Goal: Information Seeking & Learning: Learn about a topic

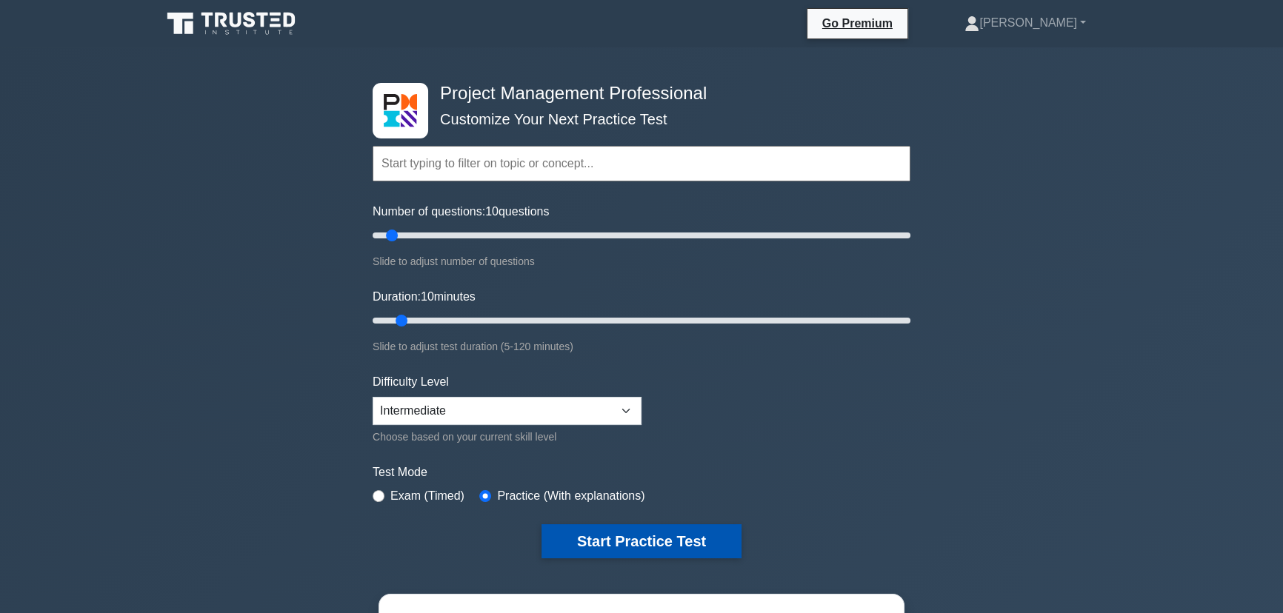
click at [693, 536] on button "Start Practice Test" at bounding box center [641, 541] width 200 height 34
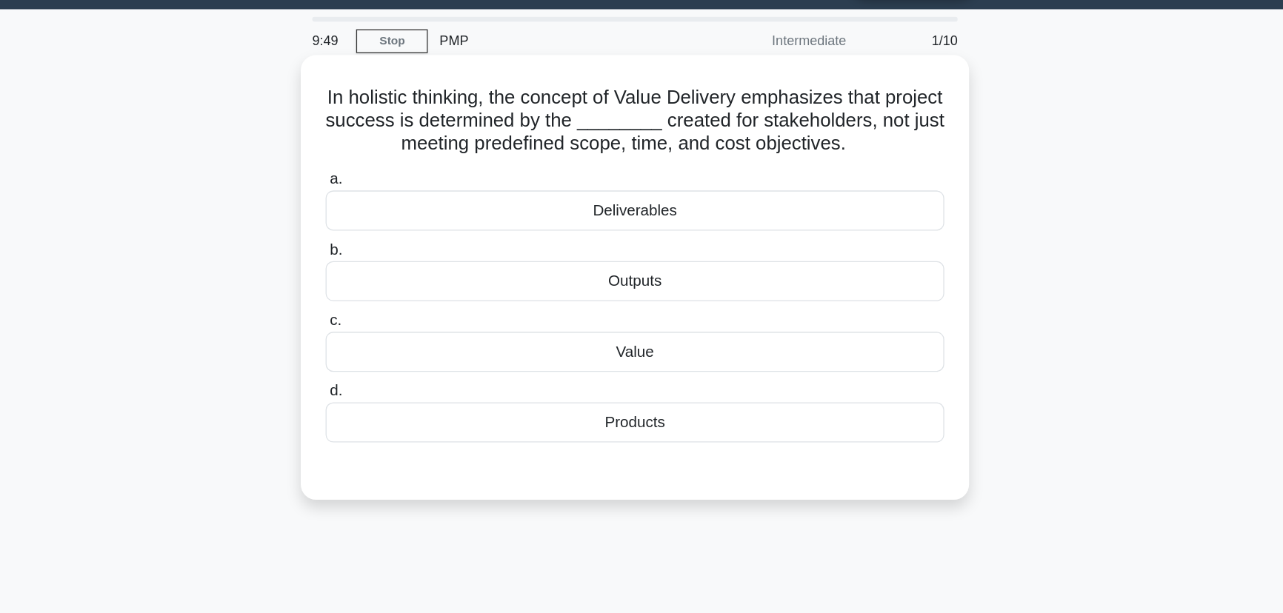
click at [645, 307] on div "Value" at bounding box center [641, 313] width 480 height 31
click at [401, 294] on input "c. Value" at bounding box center [401, 289] width 0 height 10
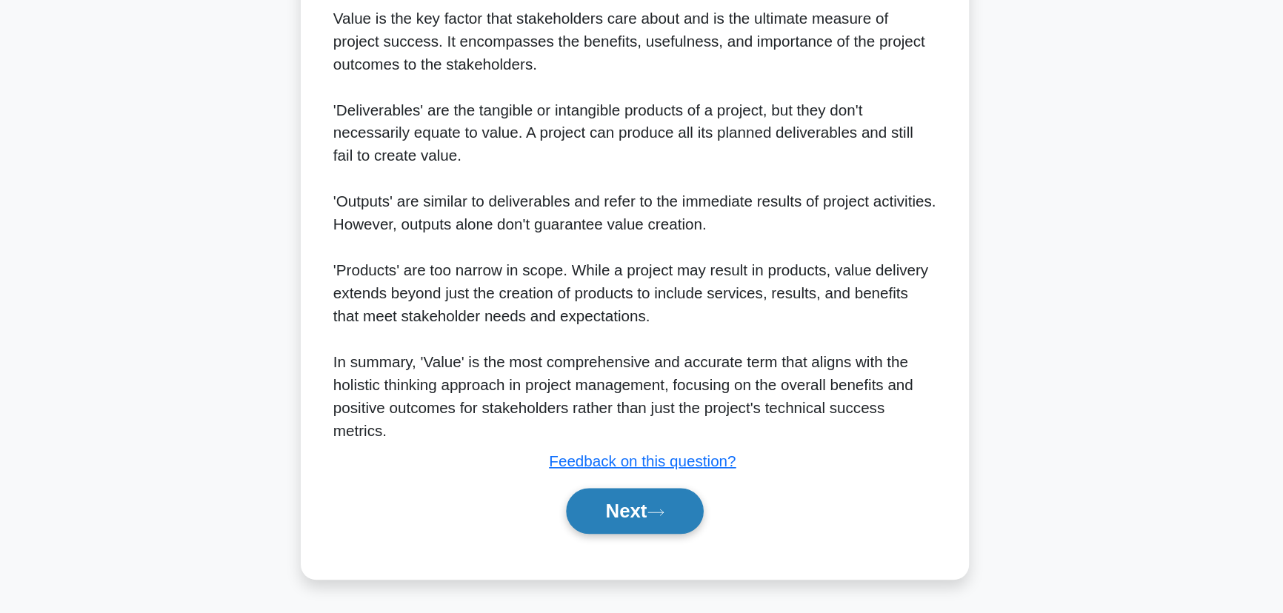
click at [657, 538] on icon at bounding box center [657, 534] width 13 height 8
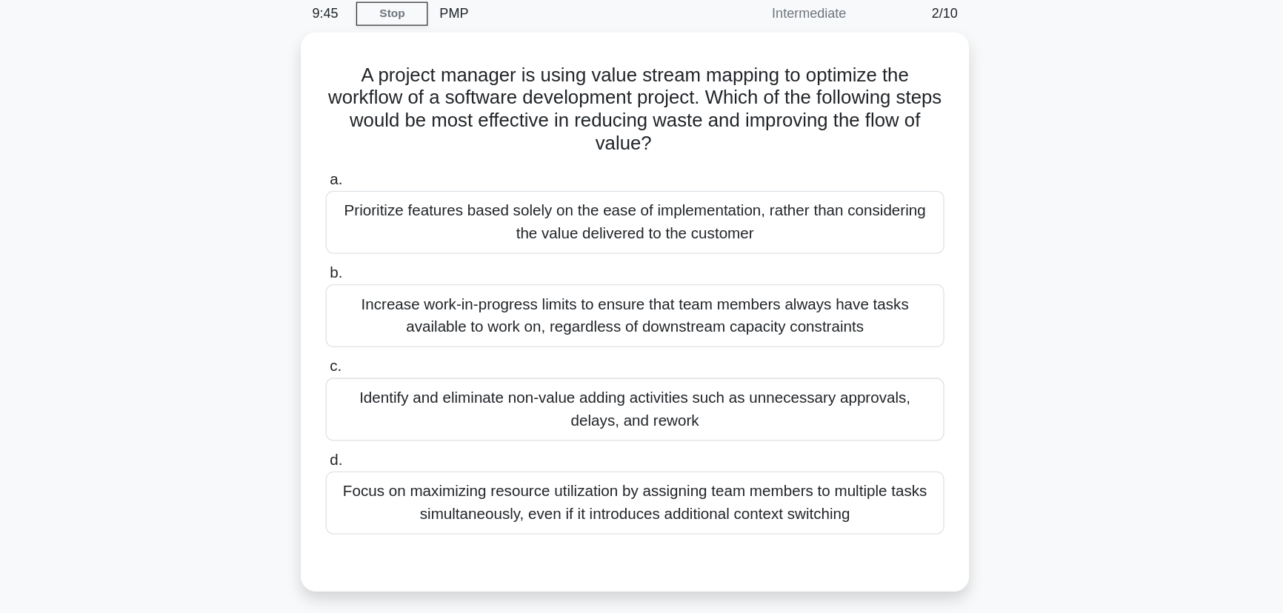
scroll to position [59, 0]
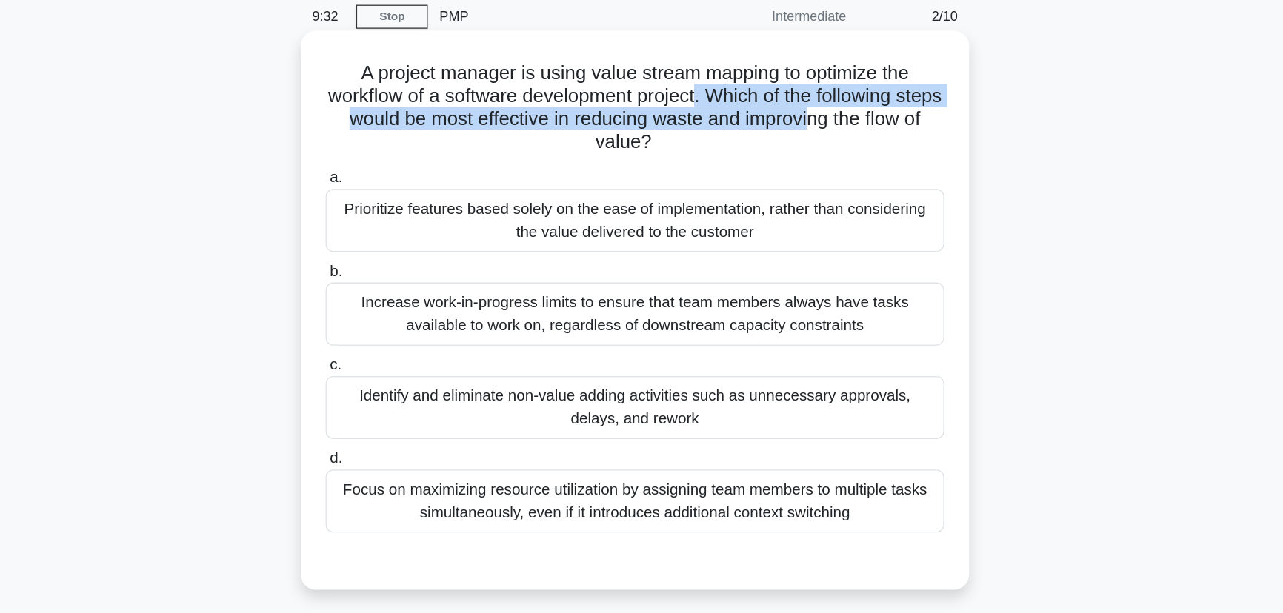
drag, startPoint x: 711, startPoint y: 67, endPoint x: 818, endPoint y: 101, distance: 112.5
click at [821, 101] on h5 "A project manager is using value stream mapping to optimize the workflow of a s…" at bounding box center [641, 83] width 483 height 73
click at [771, 90] on h5 "A project manager is using value stream mapping to optimize the workflow of a s…" at bounding box center [641, 83] width 483 height 73
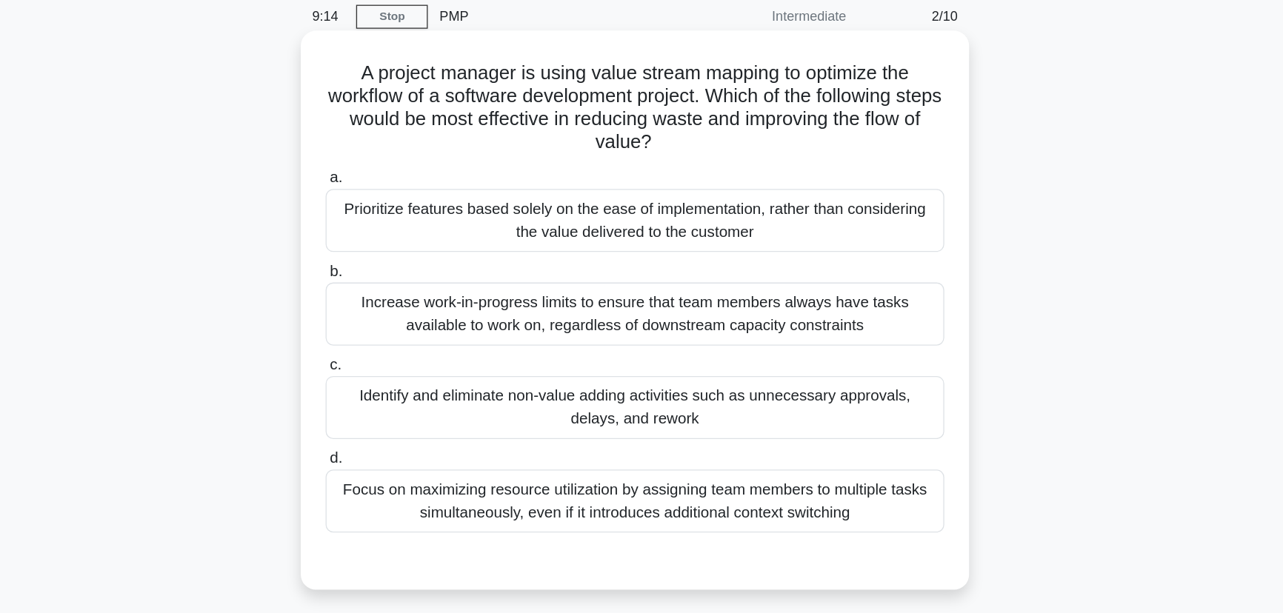
click at [739, 312] on div "Identify and eliminate non-value adding activities such as unnecessary approval…" at bounding box center [641, 316] width 480 height 49
click at [401, 288] on input "c. Identify and eliminate non-value adding activities such as unnecessary appro…" at bounding box center [401, 283] width 0 height 10
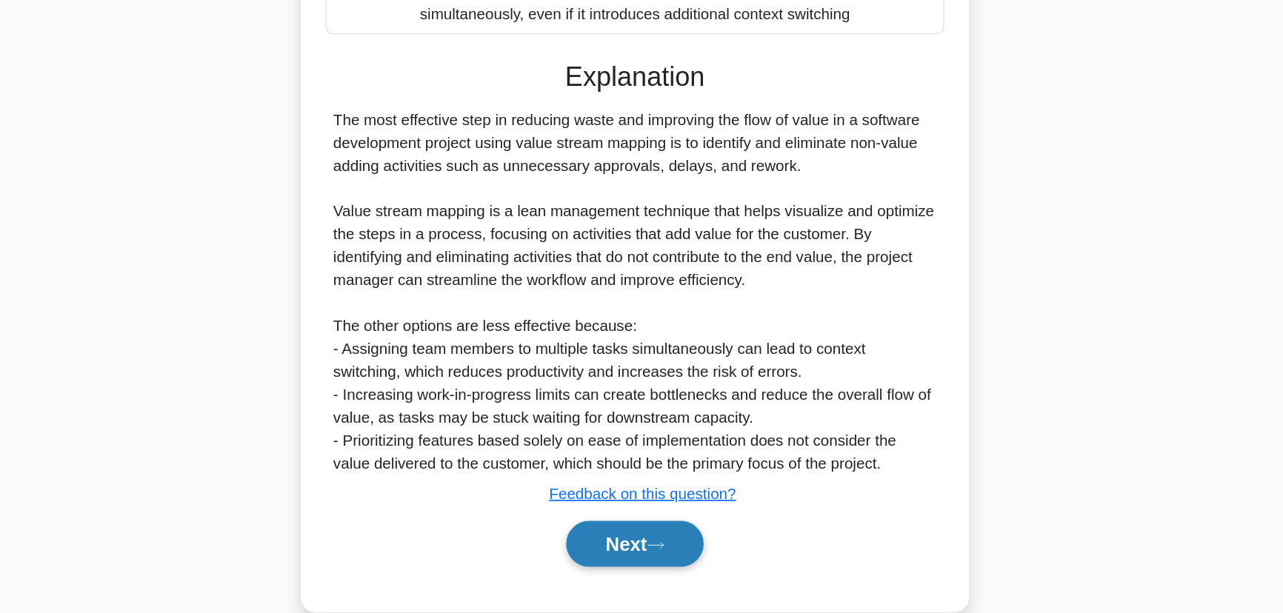
click at [675, 554] on button "Next" at bounding box center [641, 559] width 106 height 36
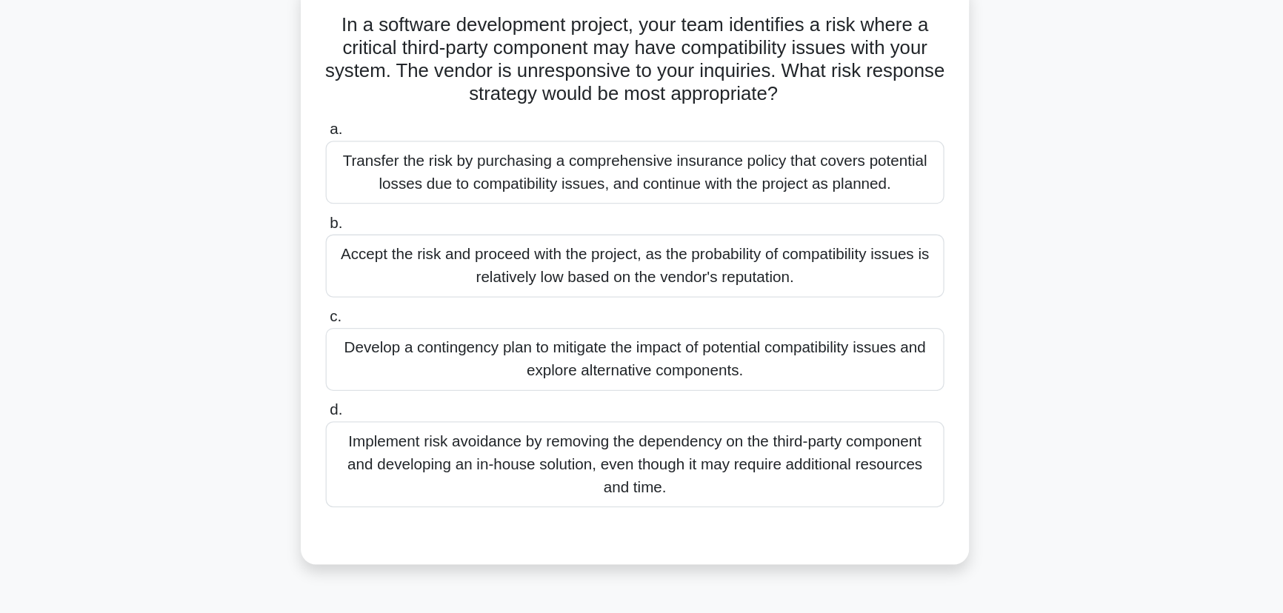
scroll to position [35, 0]
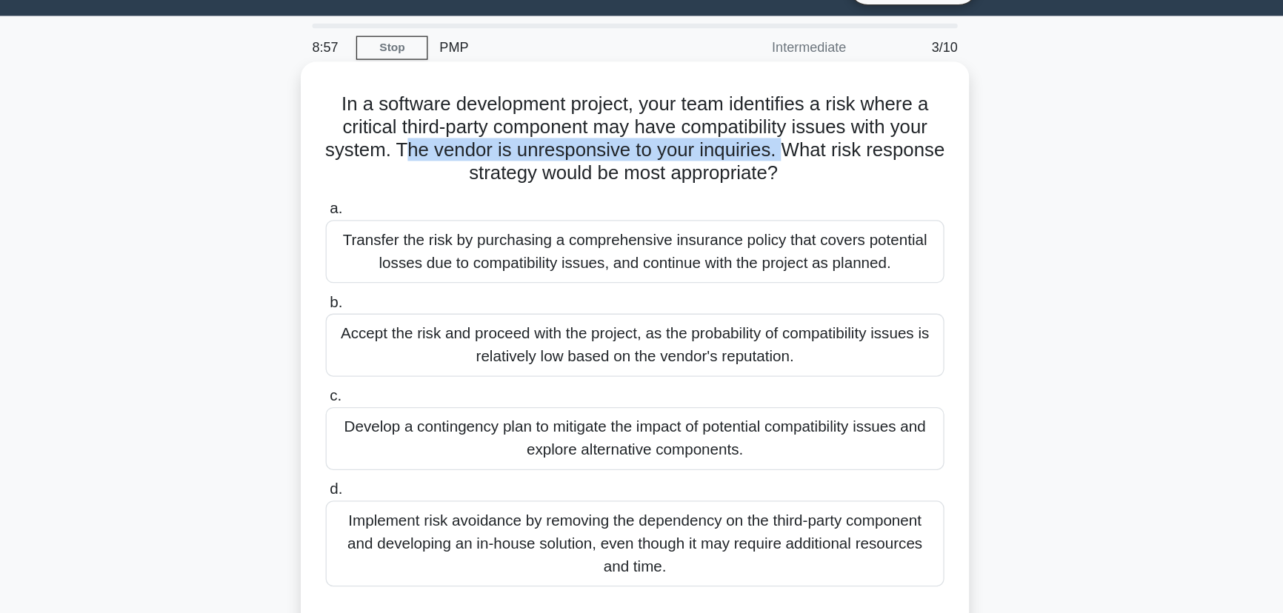
drag, startPoint x: 494, startPoint y: 118, endPoint x: 791, endPoint y: 113, distance: 297.0
click at [791, 113] on h5 "In a software development project, your team identifies a risk where a critical…" at bounding box center [641, 108] width 483 height 73
drag, startPoint x: 797, startPoint y: 117, endPoint x: 793, endPoint y: 129, distance: 12.7
click at [793, 129] on h5 "In a software development project, your team identifies a risk where a critical…" at bounding box center [641, 108] width 483 height 73
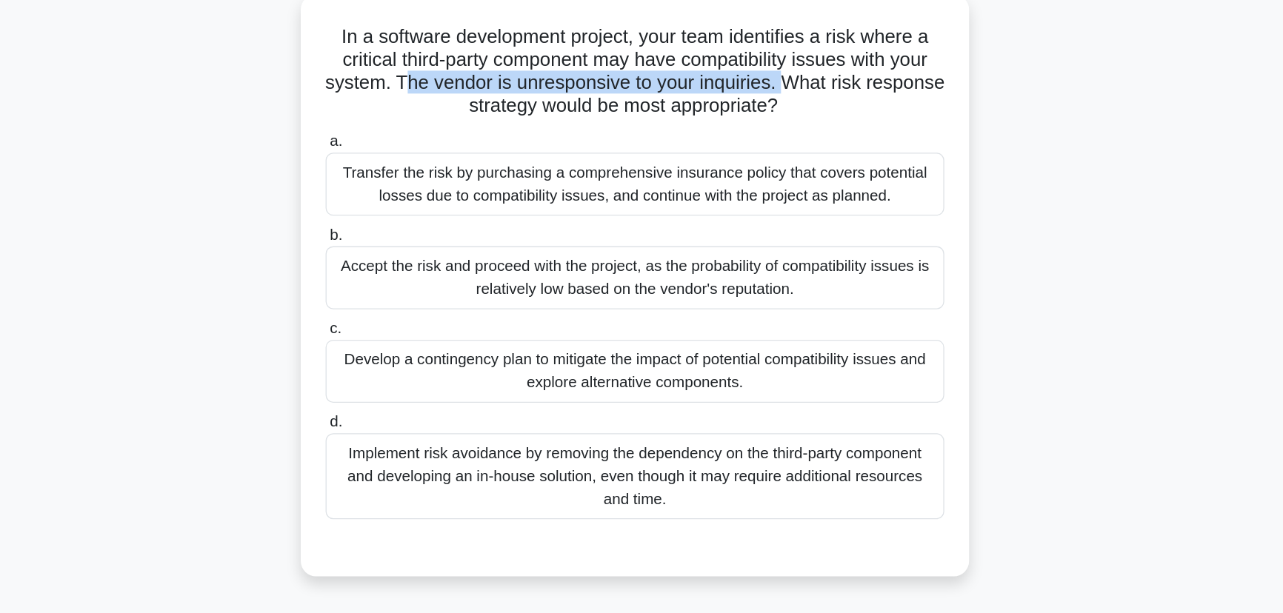
click at [785, 127] on h5 "In a software development project, your team identifies a risk where a critical…" at bounding box center [641, 108] width 483 height 73
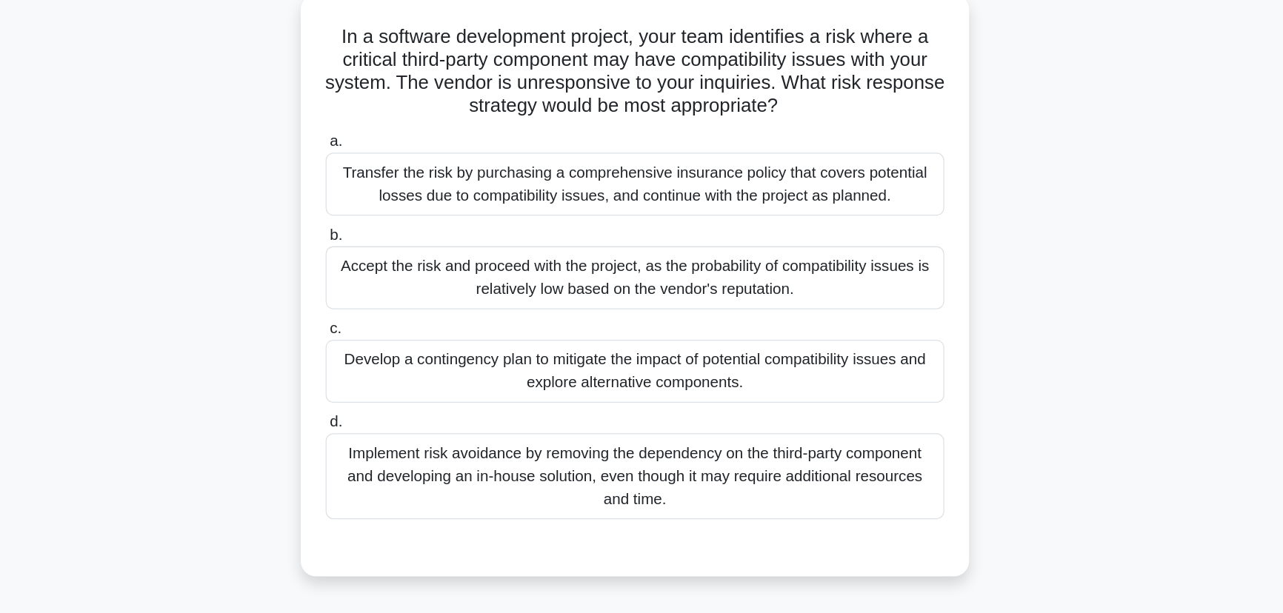
click at [733, 324] on div "Develop a contingency plan to mitigate the impact of potential compatibility is…" at bounding box center [641, 340] width 480 height 49
click at [401, 313] on input "c. Develop a contingency plan to mitigate the impact of potential compatibility…" at bounding box center [401, 308] width 0 height 10
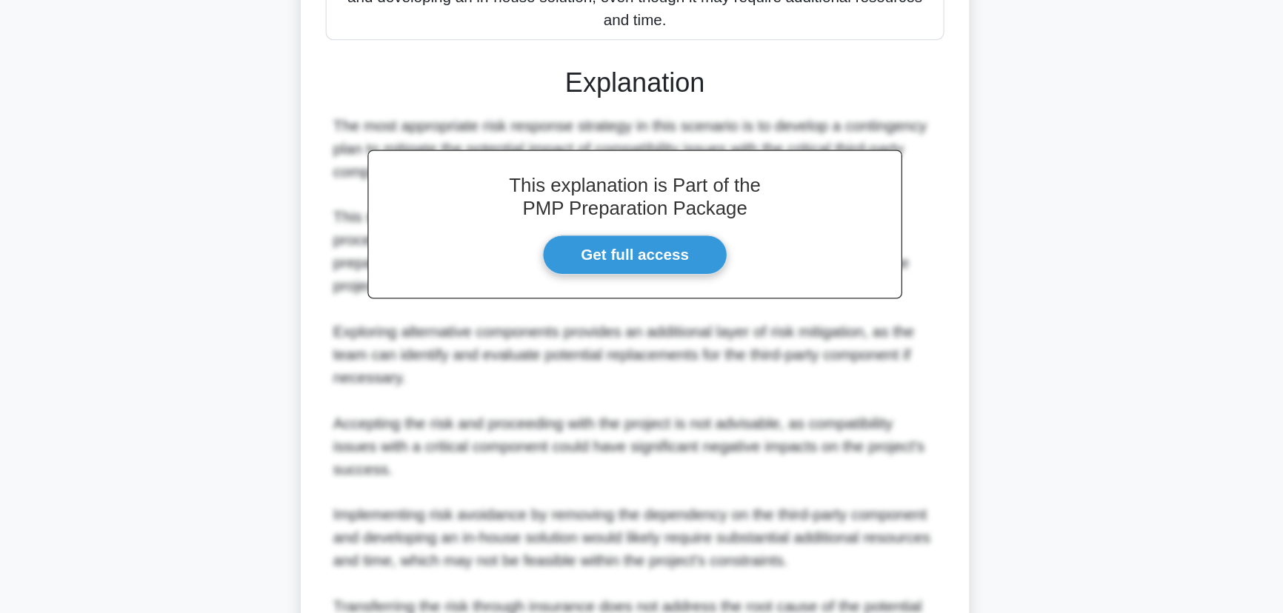
scroll to position [496, 0]
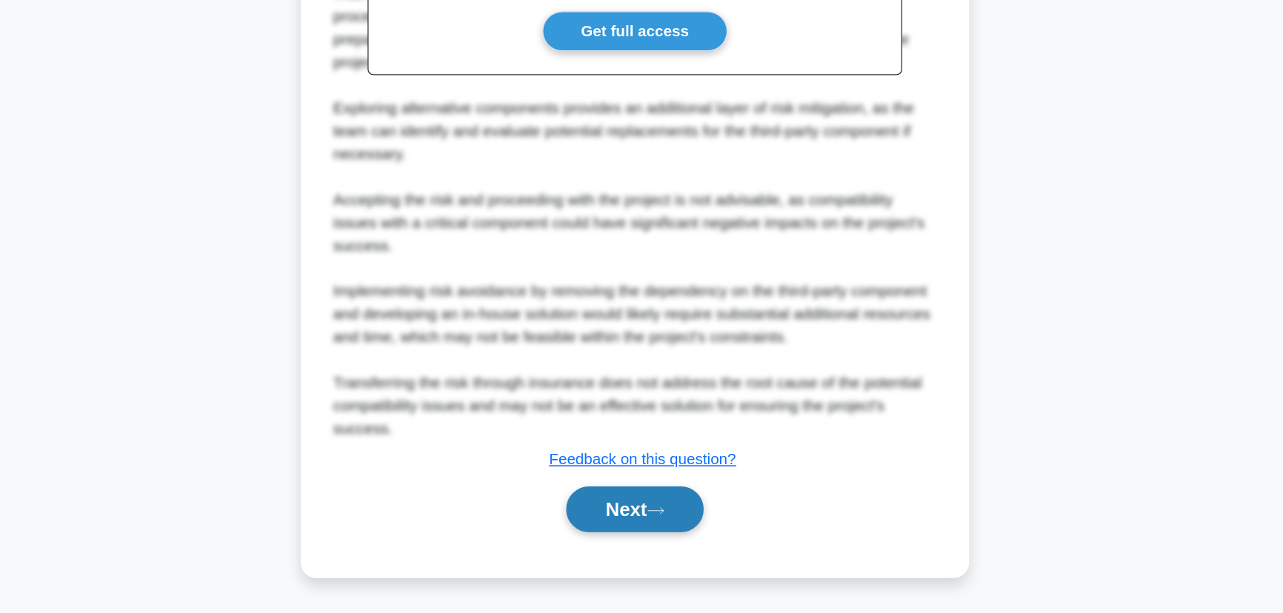
click at [636, 523] on button "Next" at bounding box center [641, 533] width 106 height 36
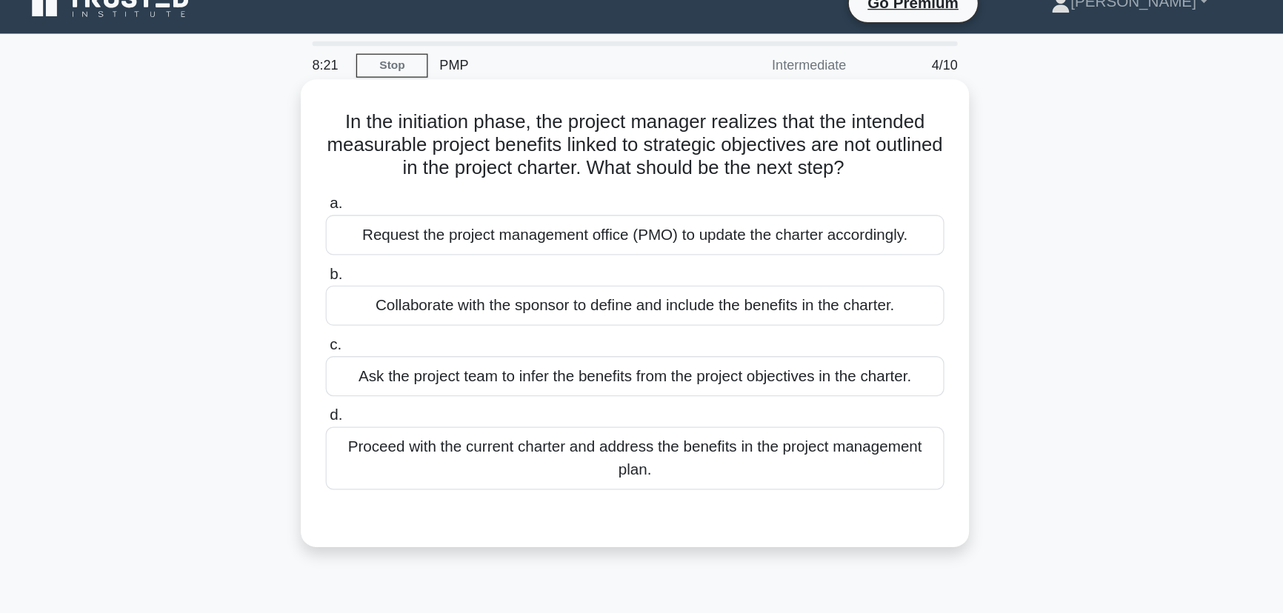
scroll to position [0, 0]
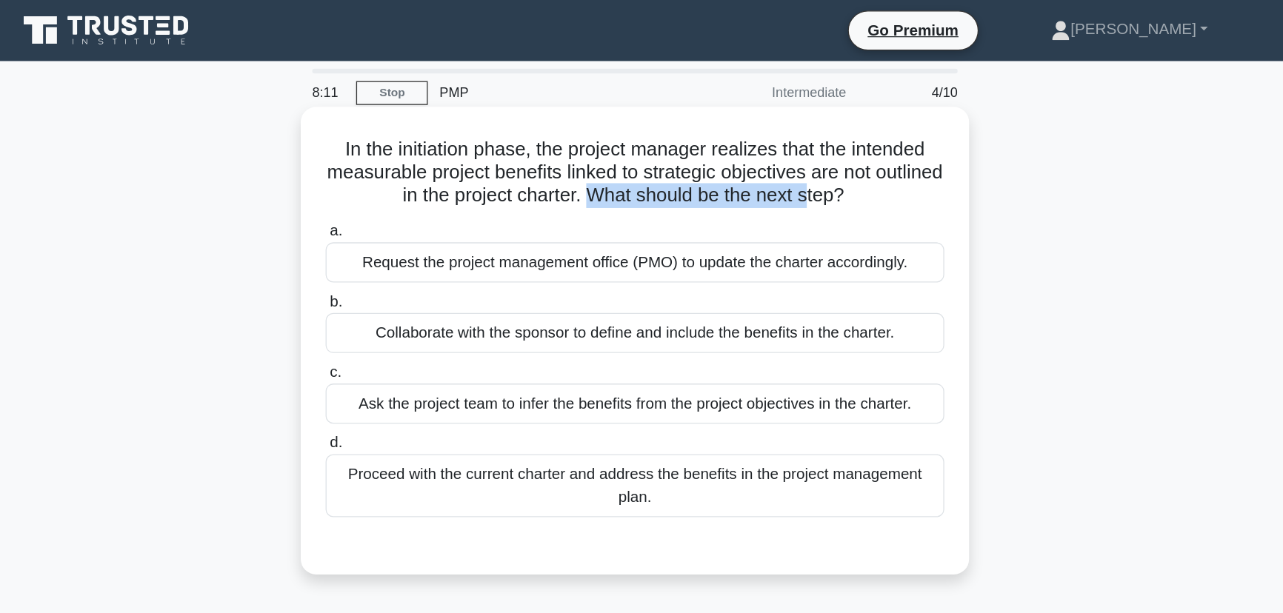
drag, startPoint x: 630, startPoint y: 154, endPoint x: 808, endPoint y: 147, distance: 177.9
click at [808, 147] on h5 "In the initiation phase, the project manager realizes that the intended measura…" at bounding box center [641, 134] width 483 height 55
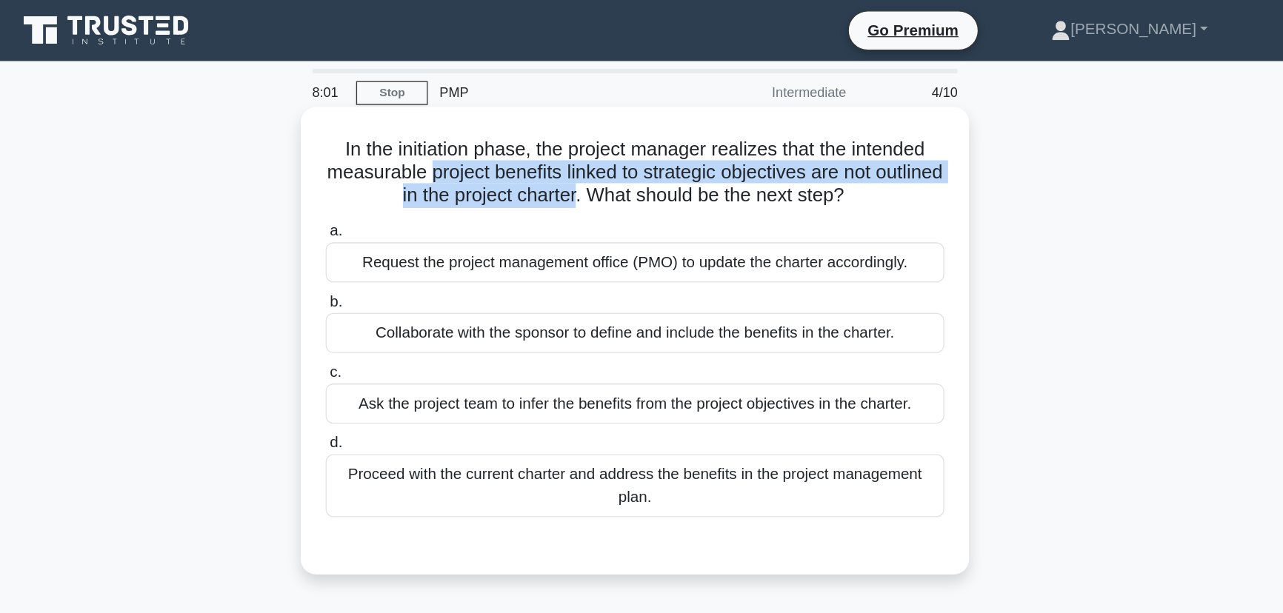
drag, startPoint x: 507, startPoint y: 136, endPoint x: 624, endPoint y: 155, distance: 118.6
click at [624, 155] on h5 "In the initiation phase, the project manager realizes that the intended measura…" at bounding box center [641, 134] width 483 height 55
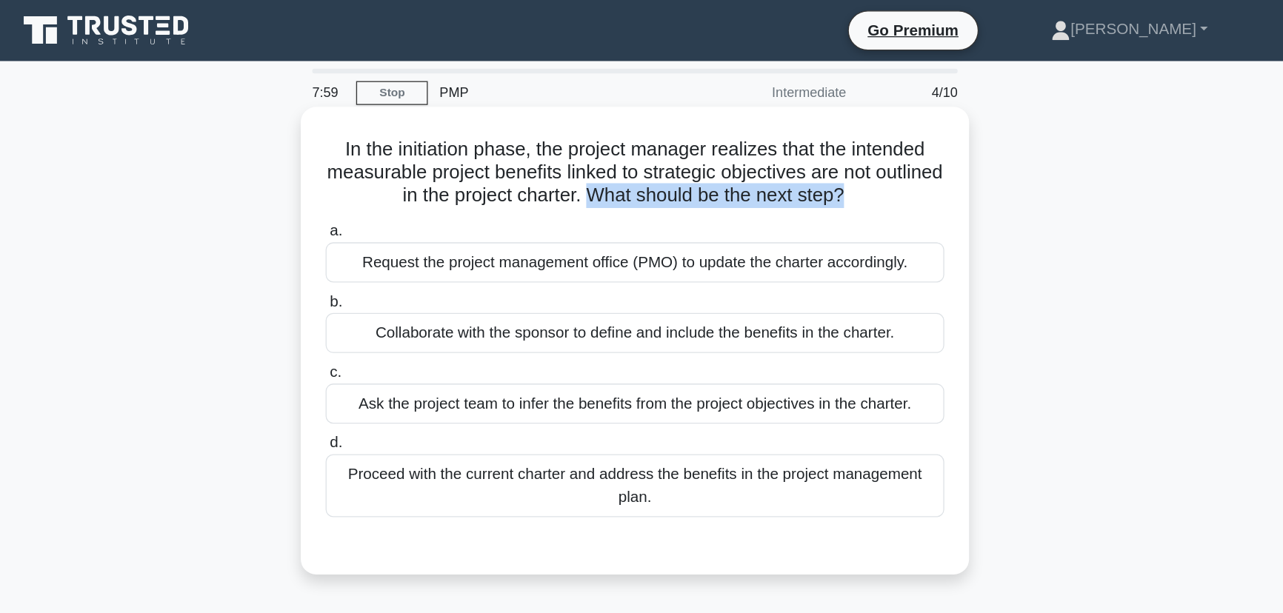
drag, startPoint x: 636, startPoint y: 152, endPoint x: 836, endPoint y: 153, distance: 200.0
click at [836, 153] on h5 "In the initiation phase, the project manager realizes that the intended measura…" at bounding box center [641, 134] width 483 height 55
click at [817, 156] on h5 "In the initiation phase, the project manager realizes that the intended measura…" at bounding box center [641, 134] width 483 height 55
click at [798, 261] on div "Collaborate with the sponsor to define and include the benefits in the charter." at bounding box center [641, 258] width 480 height 31
click at [401, 239] on input "b. Collaborate with the sponsor to define and include the benefits in the chart…" at bounding box center [401, 235] width 0 height 10
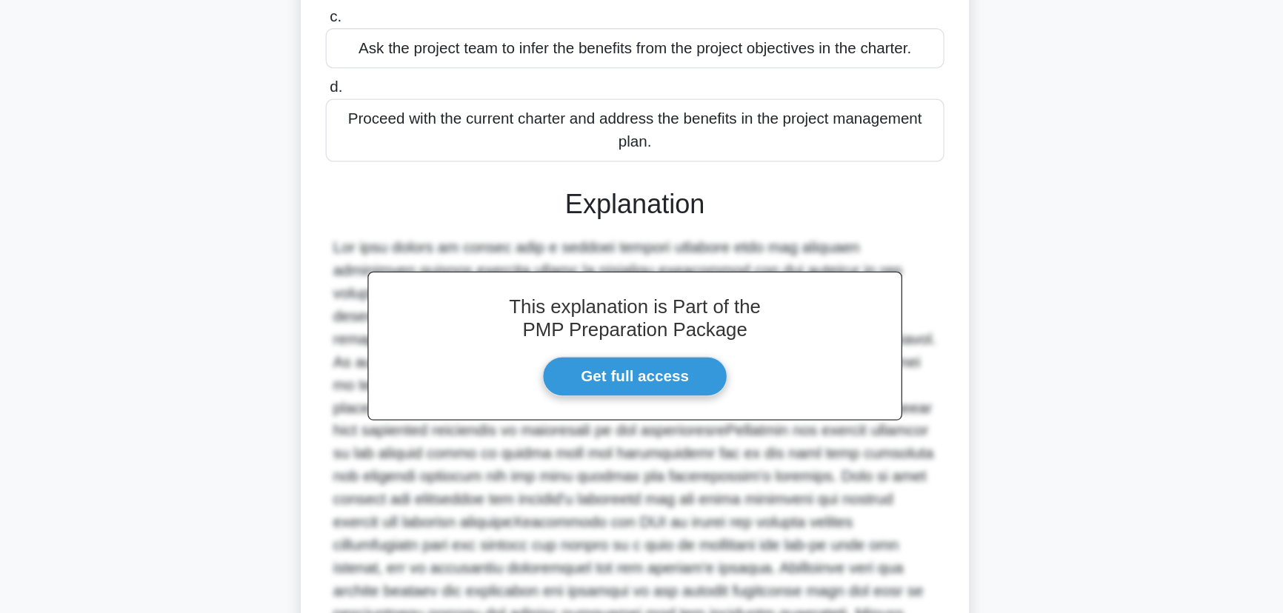
scroll to position [318, 0]
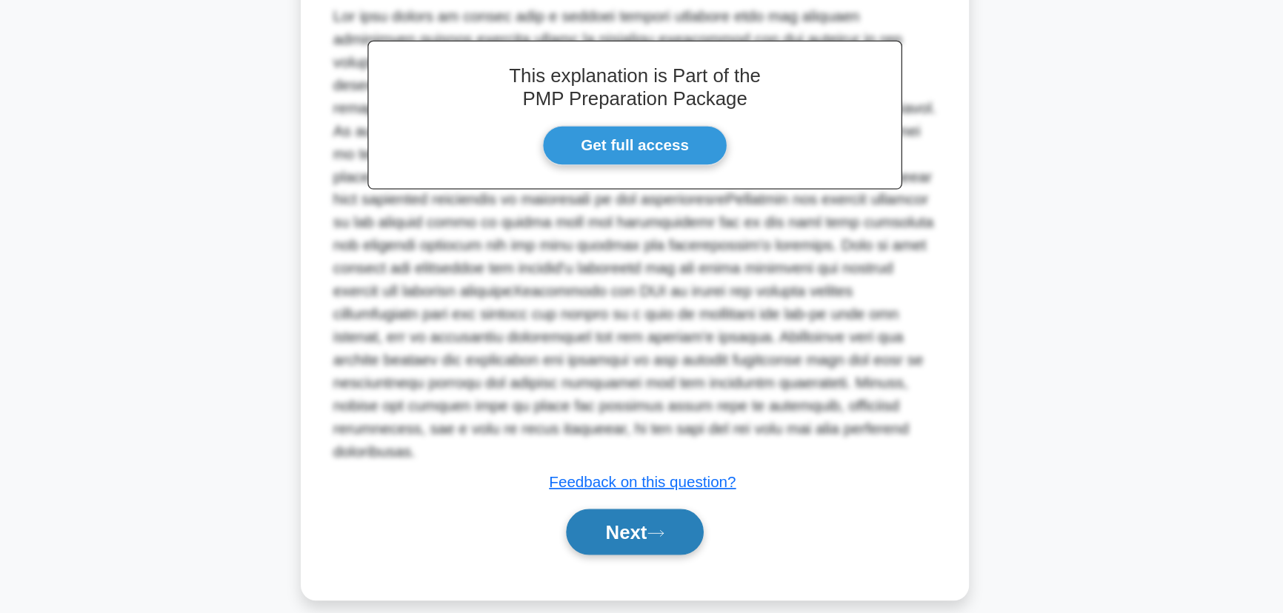
click at [647, 533] on button "Next" at bounding box center [641, 551] width 106 height 36
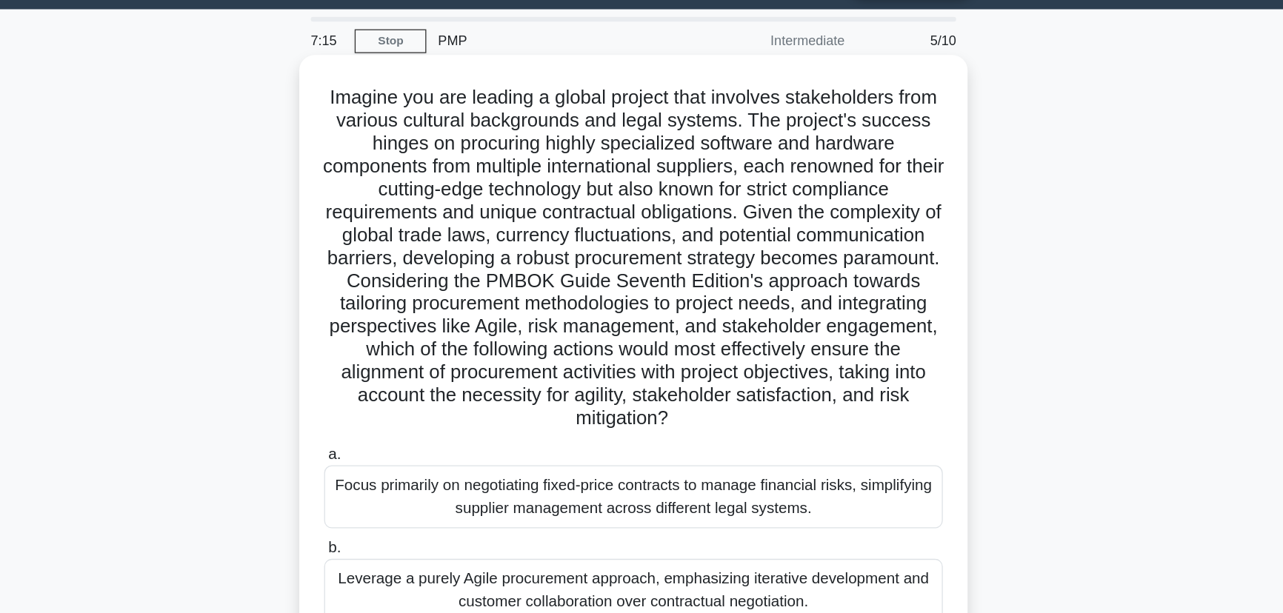
scroll to position [23, 0]
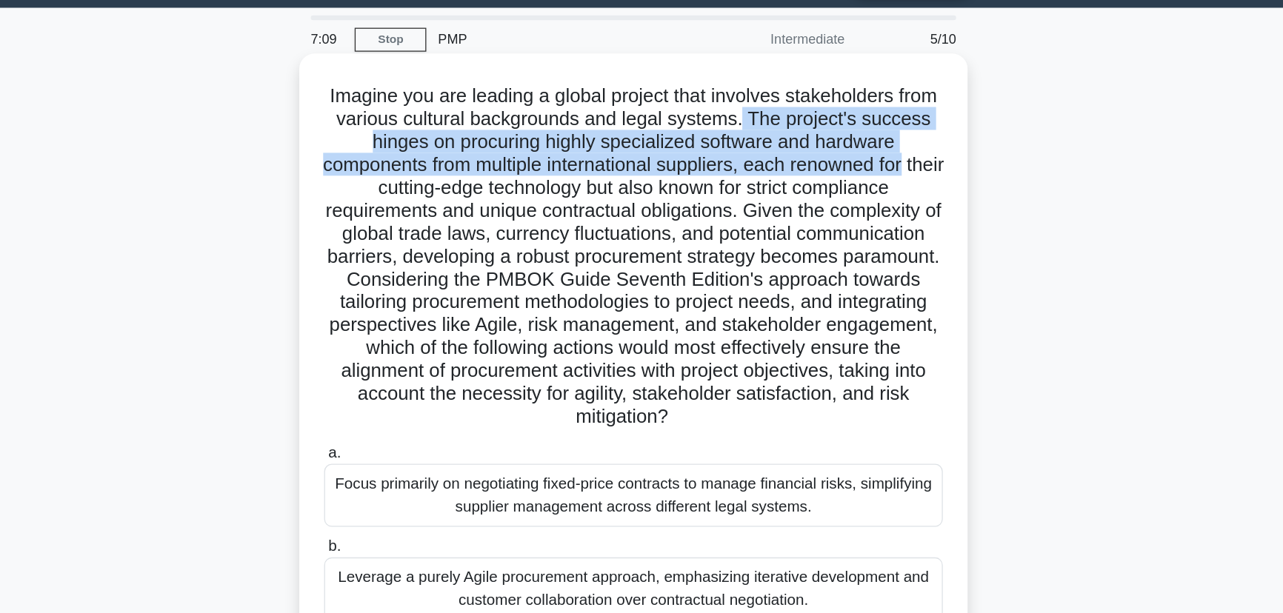
drag, startPoint x: 774, startPoint y: 110, endPoint x: 837, endPoint y: 141, distance: 70.2
click at [878, 141] on h5 "Imagine you are leading a global project that involves stakeholders from variou…" at bounding box center [641, 218] width 483 height 268
click at [781, 142] on h5 "Imagine you are leading a global project that involves stakeholders from variou…" at bounding box center [641, 218] width 483 height 268
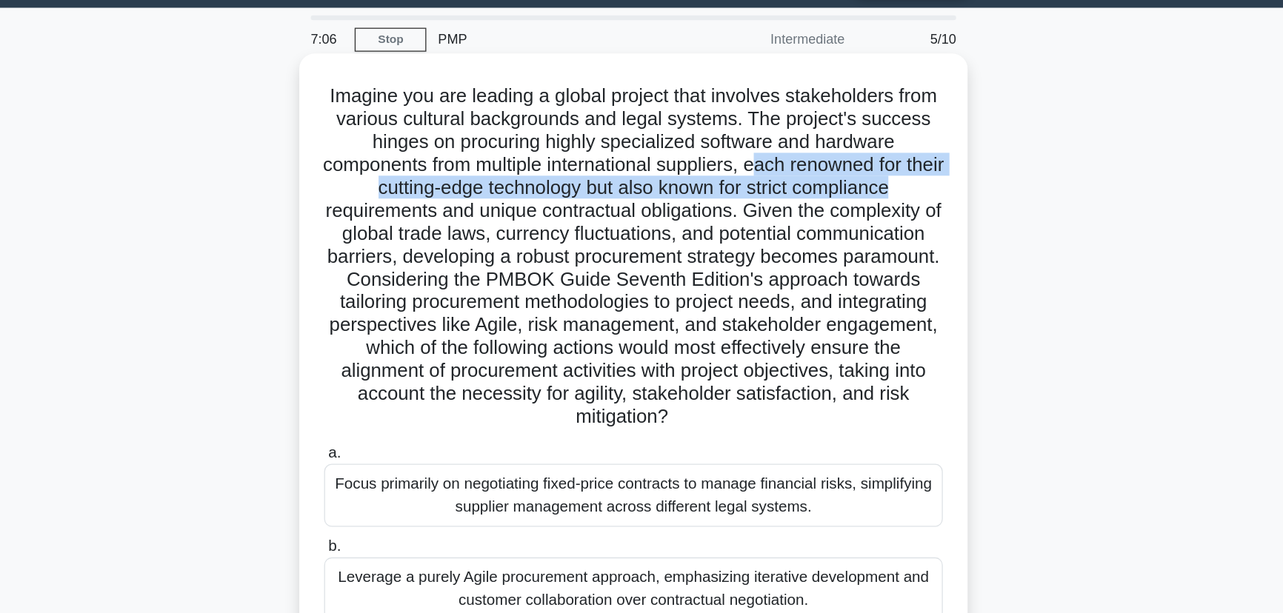
drag, startPoint x: 758, startPoint y: 149, endPoint x: 885, endPoint y: 164, distance: 128.3
click at [885, 164] on div "Imagine you are leading a global project that involves stakeholders from variou…" at bounding box center [641, 375] width 507 height 618
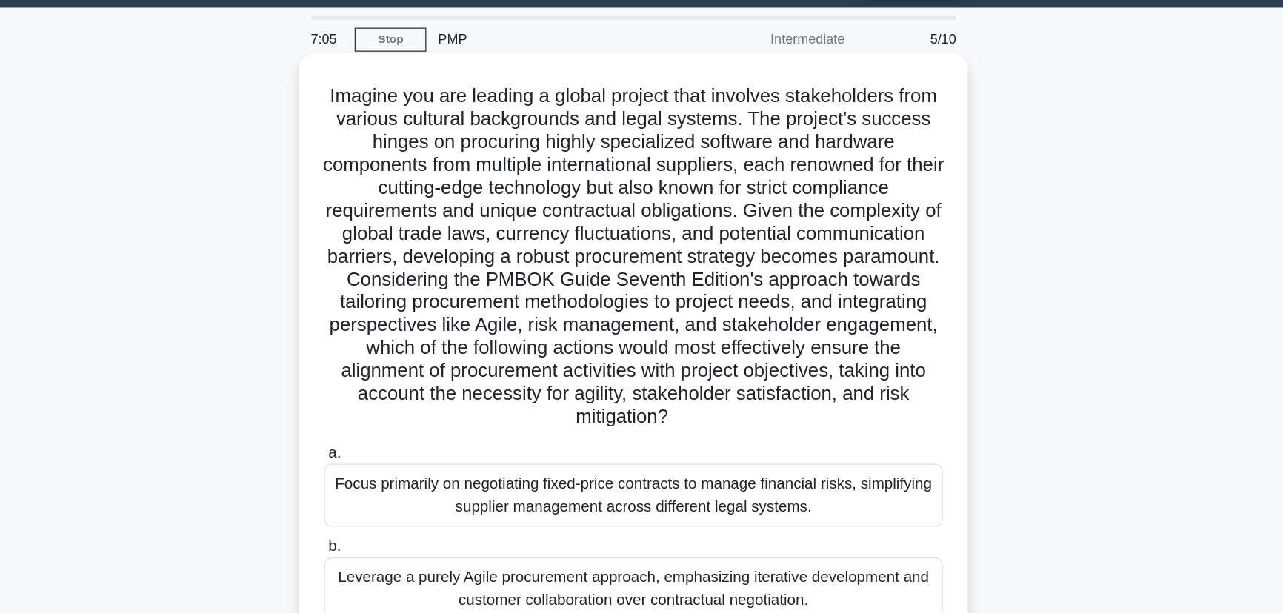
click at [608, 173] on h5 "Imagine you are leading a global project that involves stakeholders from variou…" at bounding box center [641, 218] width 483 height 268
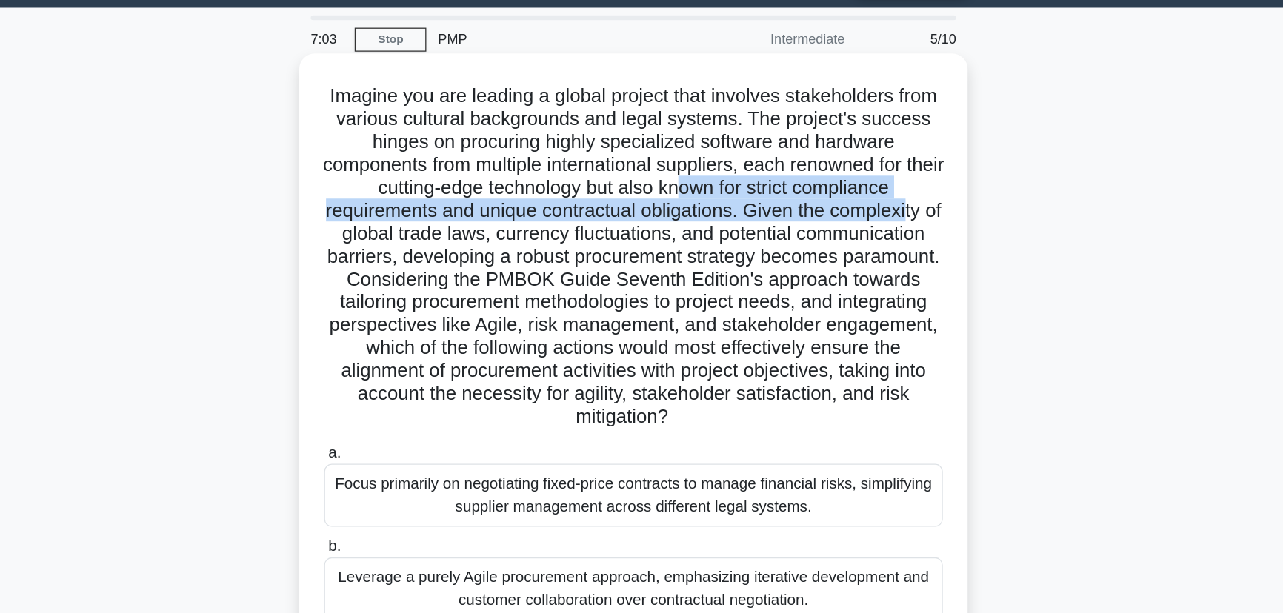
drag, startPoint x: 701, startPoint y: 162, endPoint x: 867, endPoint y: 176, distance: 165.8
click at [867, 176] on h5 "Imagine you are leading a global project that involves stakeholders from variou…" at bounding box center [641, 218] width 483 height 268
click at [820, 177] on h5 "Imagine you are leading a global project that involves stakeholders from variou…" at bounding box center [641, 218] width 483 height 268
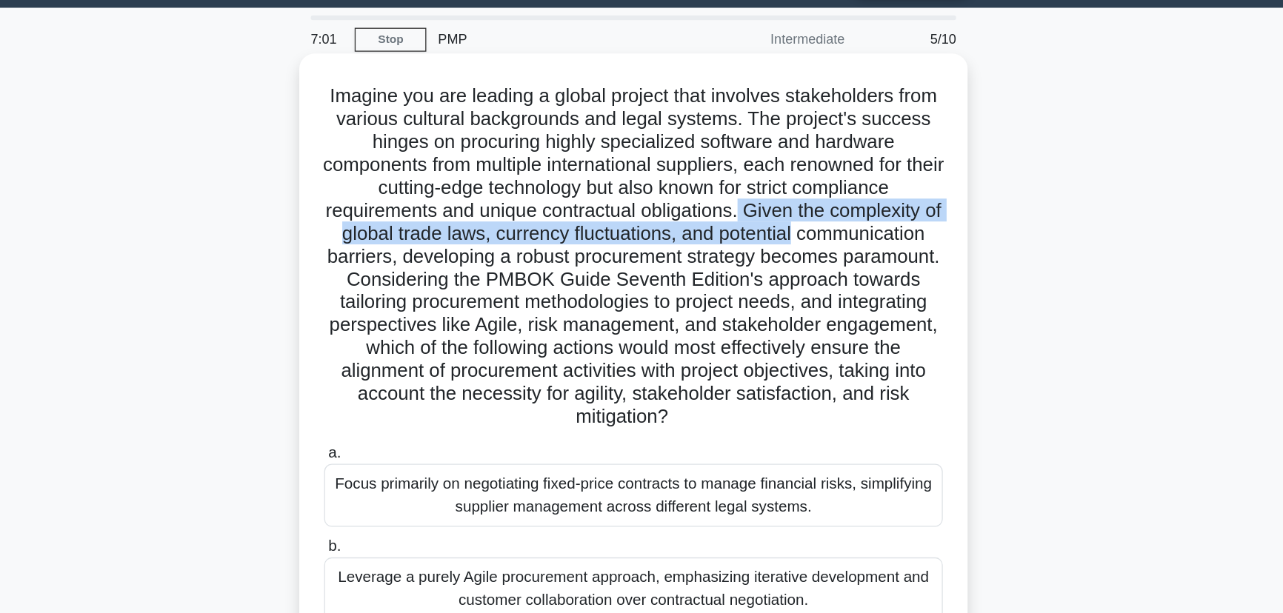
drag, startPoint x: 736, startPoint y: 181, endPoint x: 881, endPoint y: 193, distance: 144.9
click at [881, 193] on h5 "Imagine you are leading a global project that involves stakeholders from variou…" at bounding box center [641, 218] width 483 height 268
click at [584, 196] on h5 "Imagine you are leading a global project that involves stakeholders from variou…" at bounding box center [641, 218] width 483 height 268
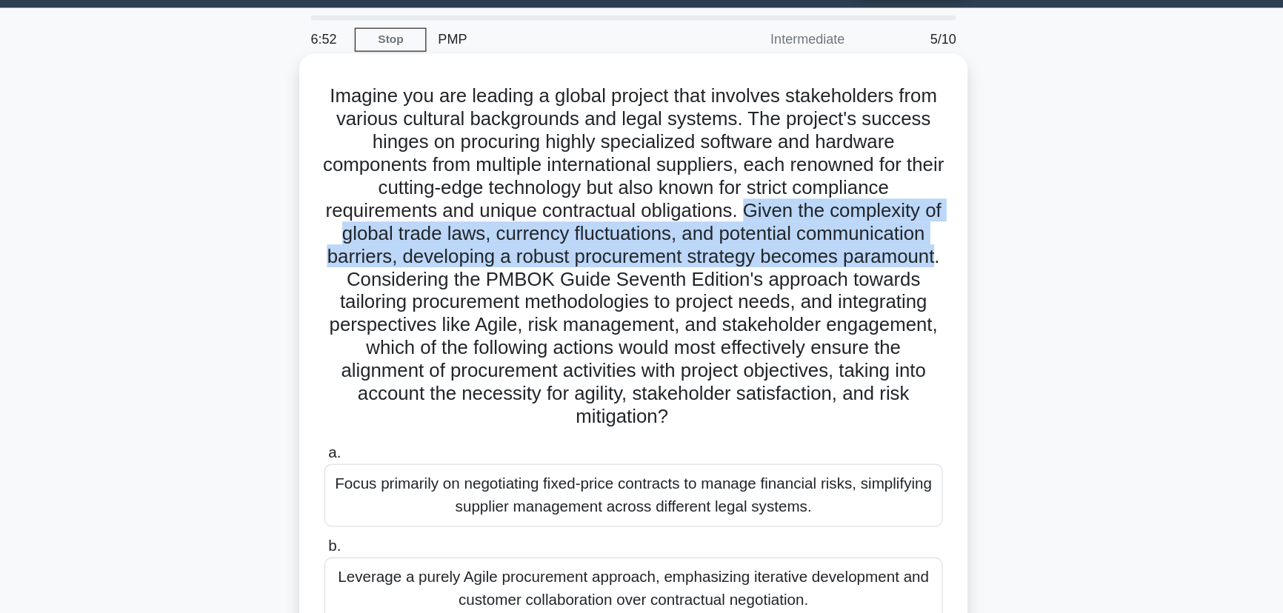
drag, startPoint x: 739, startPoint y: 182, endPoint x: 543, endPoint y: 241, distance: 204.8
click at [543, 241] on h5 "Imagine you are leading a global project that involves stakeholders from variou…" at bounding box center [641, 218] width 483 height 268
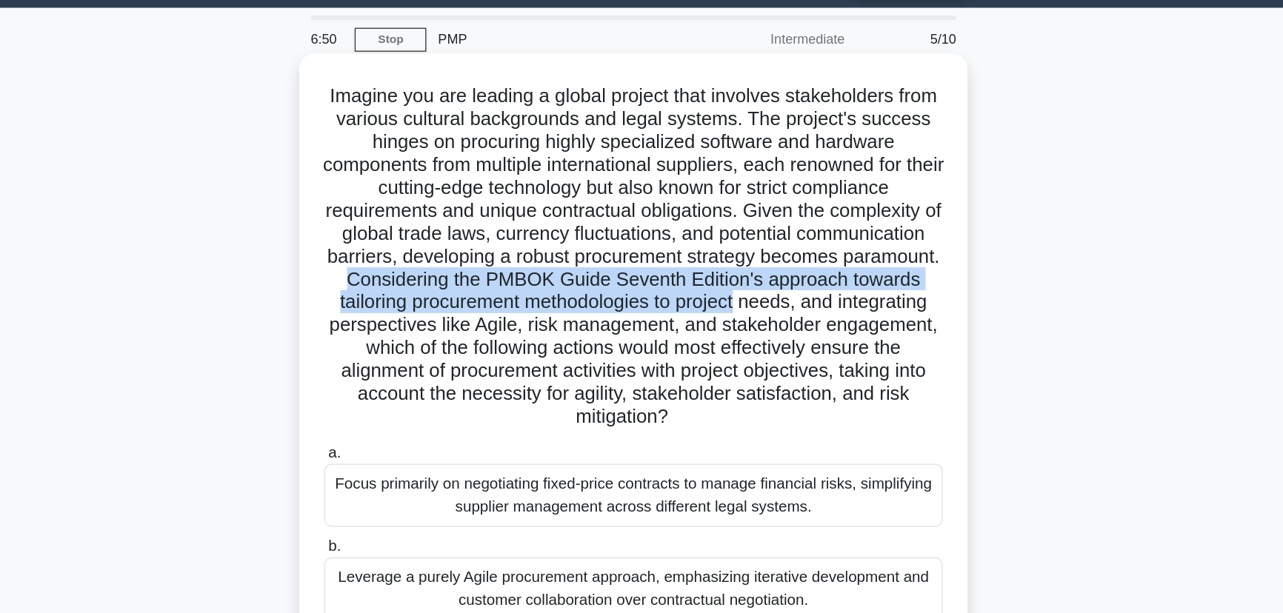
drag, startPoint x: 550, startPoint y: 236, endPoint x: 868, endPoint y: 253, distance: 318.2
click at [868, 253] on h5 "Imagine you are leading a global project that involves stakeholders from variou…" at bounding box center [641, 218] width 483 height 268
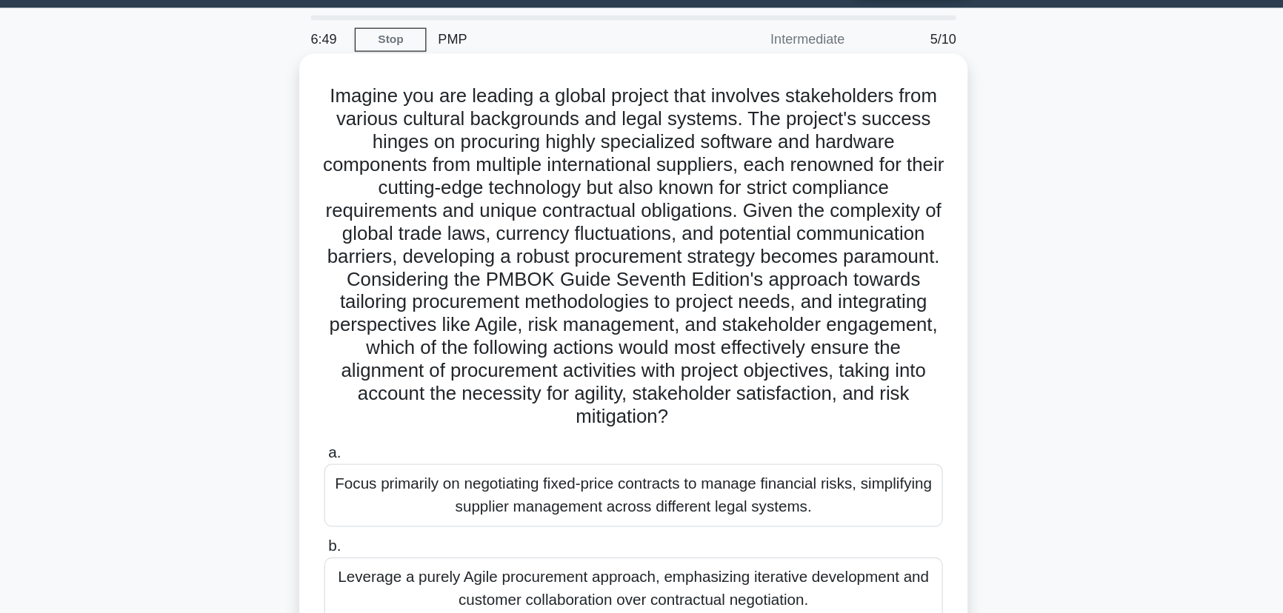
click at [669, 265] on h5 "Imagine you are leading a global project that involves stakeholders from variou…" at bounding box center [641, 218] width 483 height 268
drag, startPoint x: 466, startPoint y: 272, endPoint x: 587, endPoint y: 275, distance: 121.5
click at [579, 275] on h5 "Imagine you are leading a global project that involves stakeholders from variou…" at bounding box center [641, 218] width 483 height 268
click at [627, 276] on h5 "Imagine you are leading a global project that involves stakeholders from variou…" at bounding box center [641, 218] width 483 height 268
click at [710, 278] on h5 "Imagine you are leading a global project that involves stakeholders from variou…" at bounding box center [641, 218] width 483 height 268
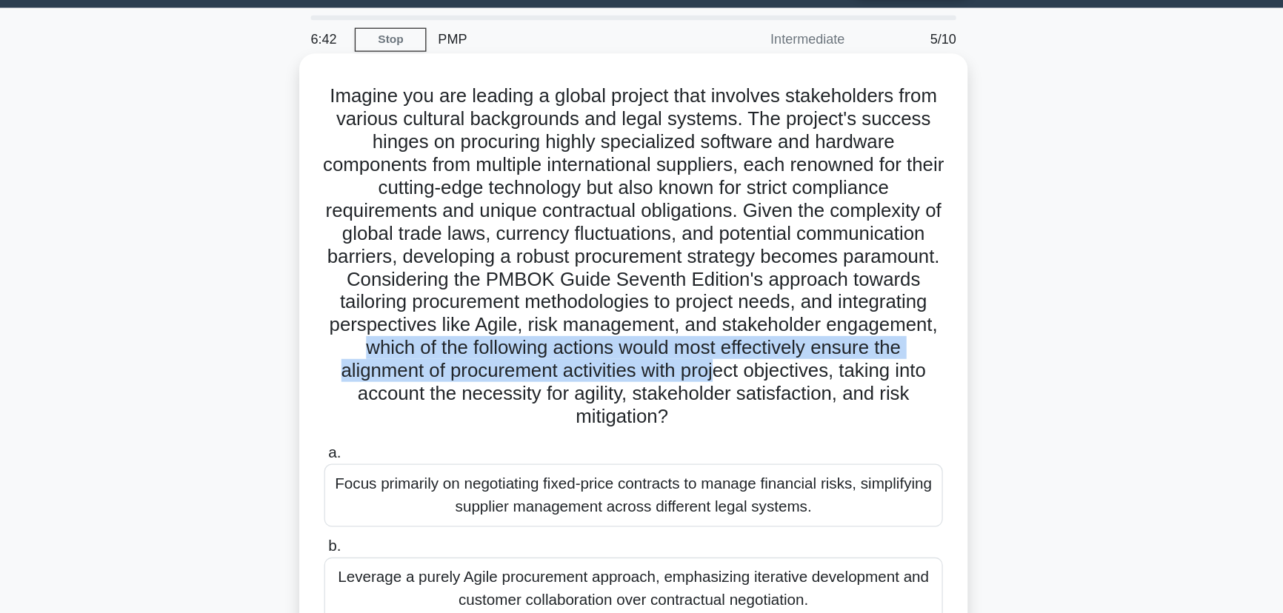
drag, startPoint x: 648, startPoint y: 285, endPoint x: 855, endPoint y: 301, distance: 208.0
click at [855, 301] on h5 "Imagine you are leading a global project that involves stakeholders from variou…" at bounding box center [641, 218] width 483 height 268
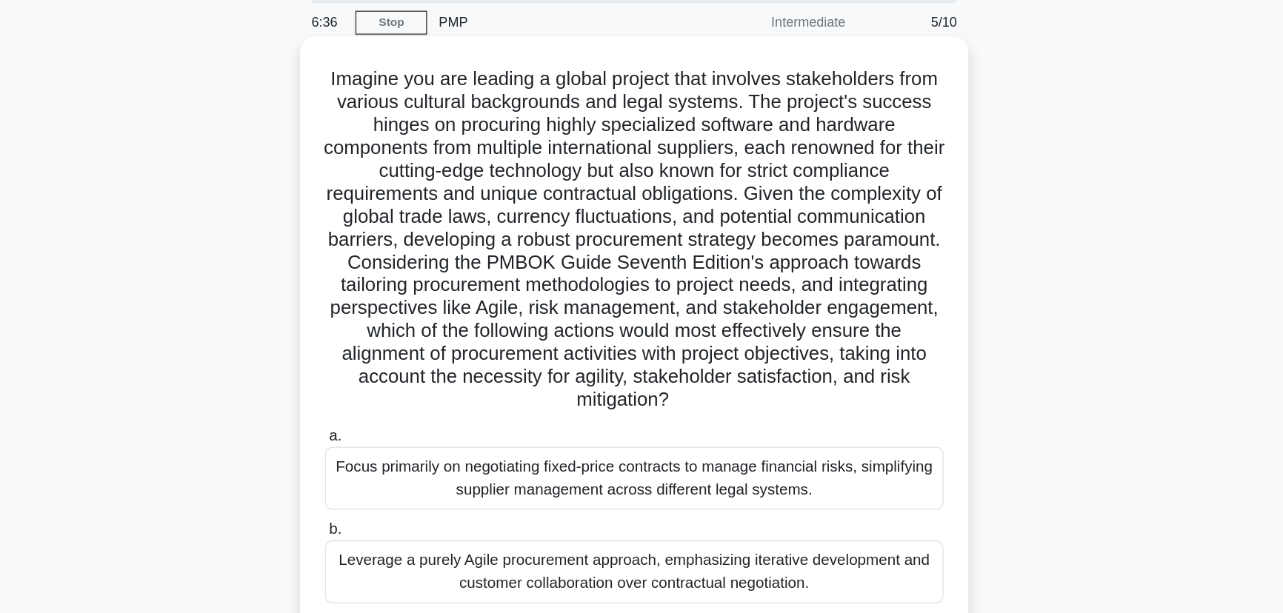
click at [581, 284] on h5 "Imagine you are leading a global project that involves stakeholders from variou…" at bounding box center [641, 218] width 483 height 268
drag, startPoint x: 790, startPoint y: 287, endPoint x: 743, endPoint y: 344, distance: 74.2
click at [743, 344] on h5 "Imagine you are leading a global project that involves stakeholders from variou…" at bounding box center [641, 218] width 483 height 268
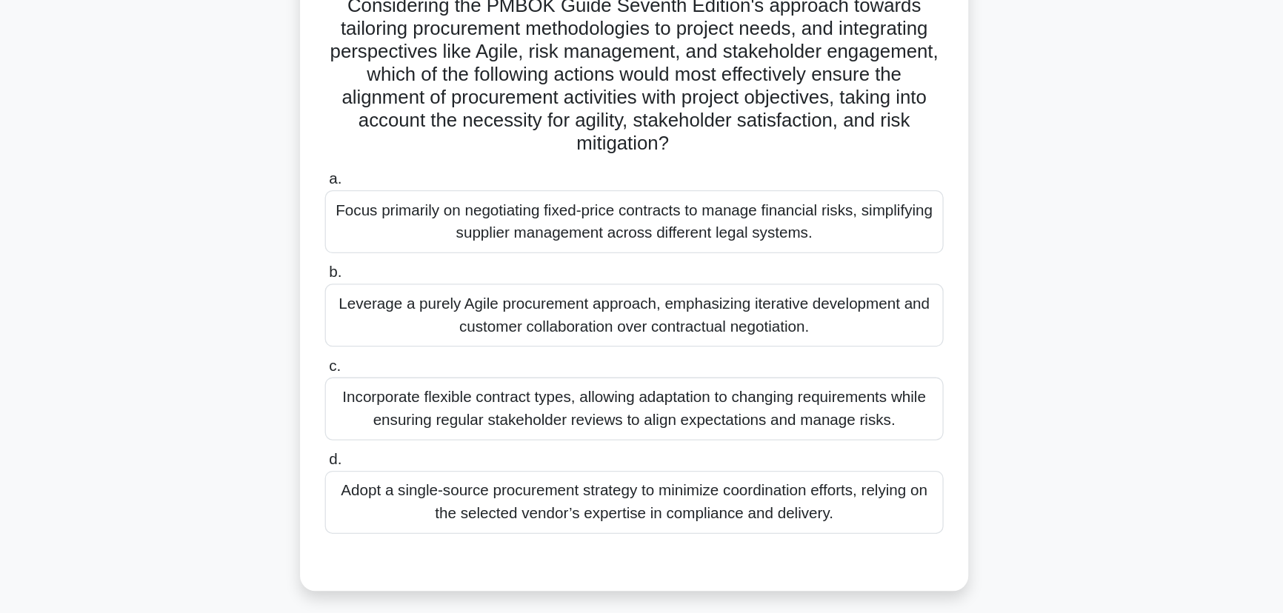
scroll to position [121, 0]
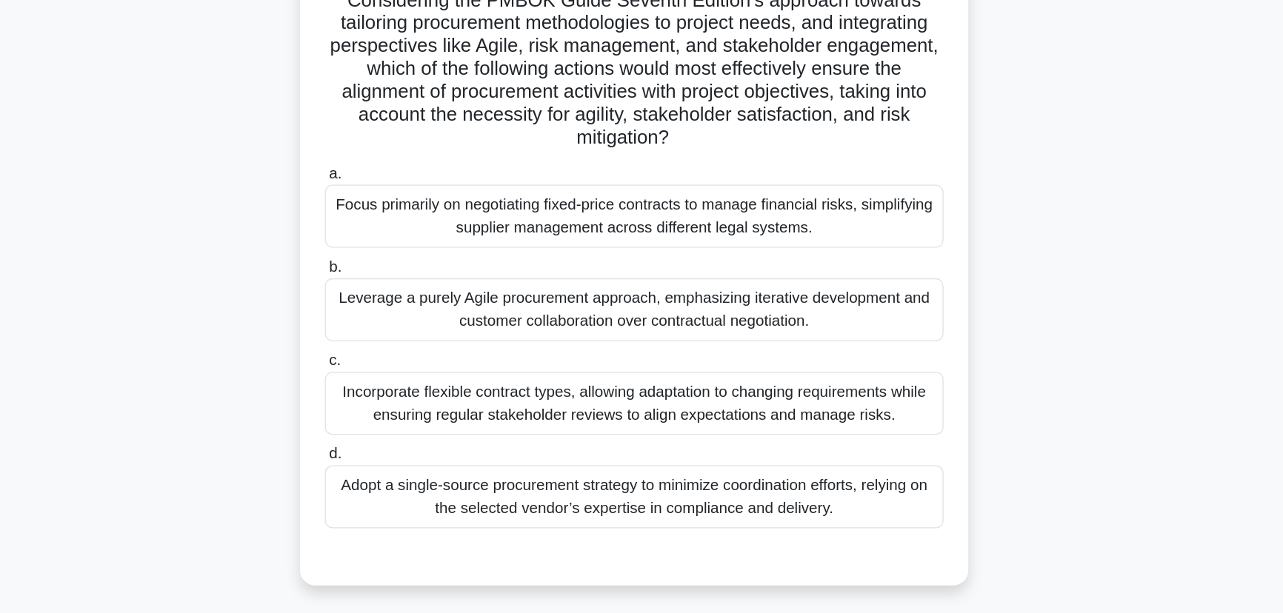
click at [841, 448] on div "Incorporate flexible contract types, allowing adaptation to changing requiremen…" at bounding box center [641, 450] width 480 height 49
click at [401, 422] on input "c. Incorporate flexible contract types, allowing adaptation to changing require…" at bounding box center [401, 418] width 0 height 10
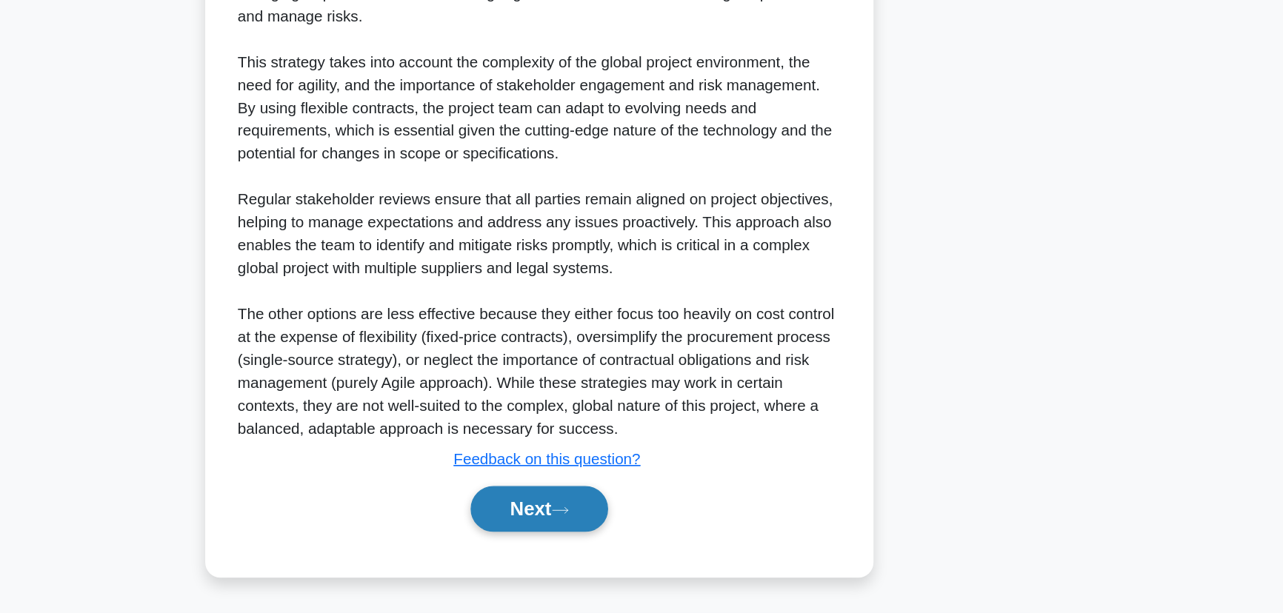
click at [673, 521] on button "Next" at bounding box center [641, 533] width 106 height 36
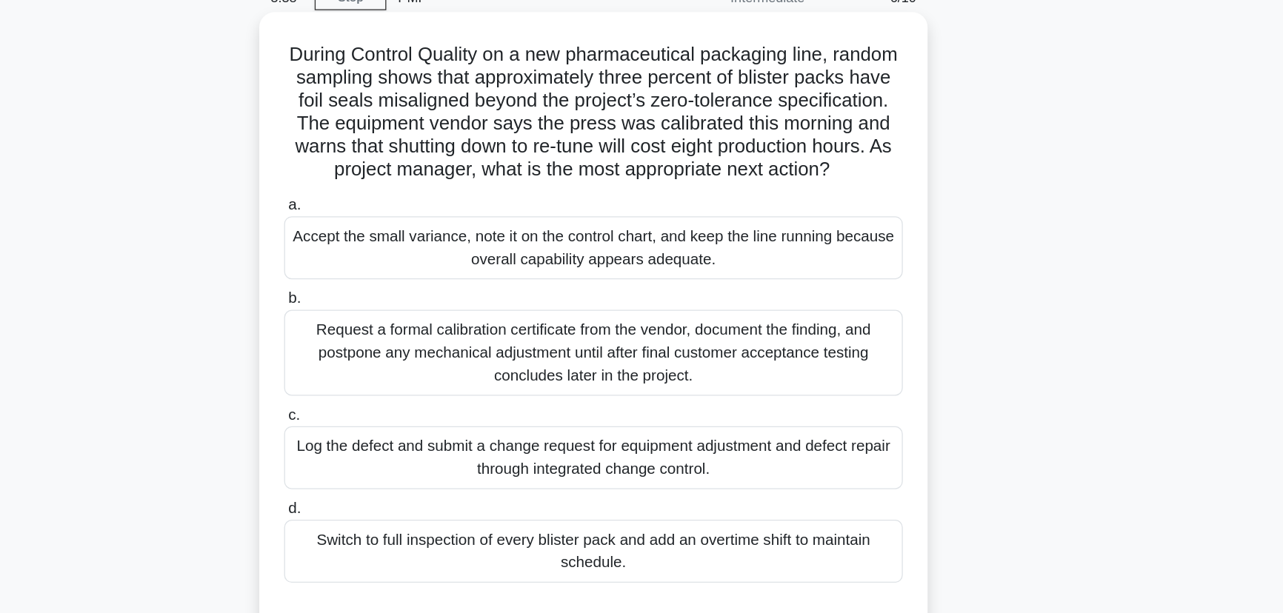
scroll to position [0, 0]
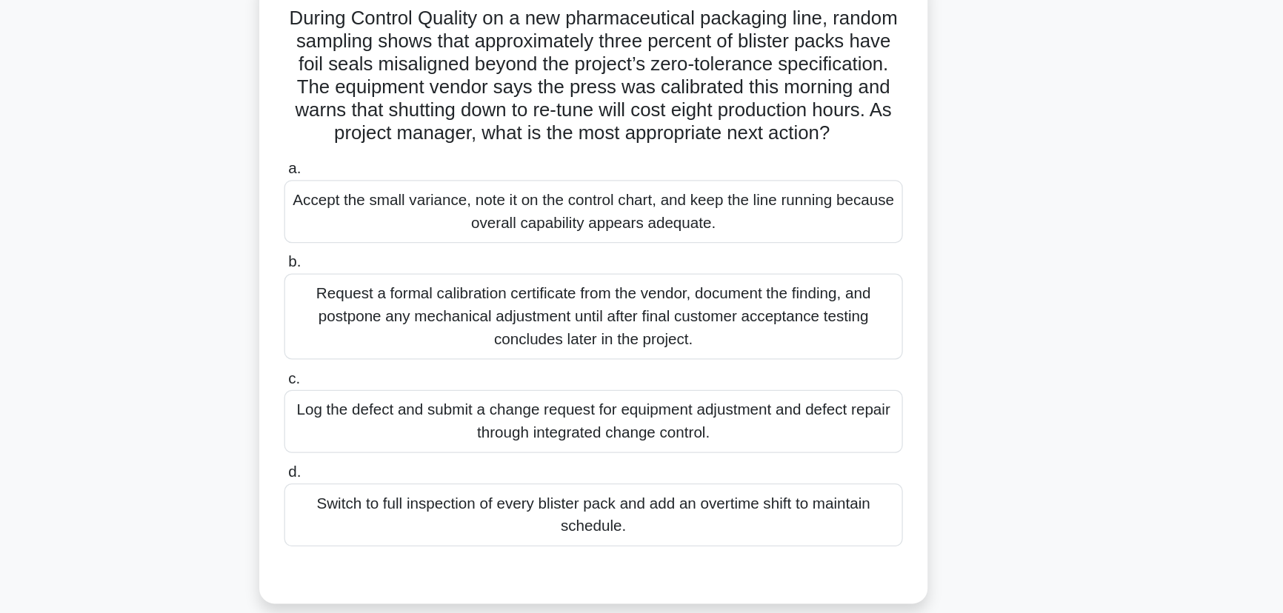
click at [649, 441] on div "Log the defect and submit a change request for equipment adjustment and defect …" at bounding box center [641, 428] width 480 height 49
click at [401, 401] on input "c. Log the defect and submit a change request for equipment adjustment and defe…" at bounding box center [401, 396] width 0 height 10
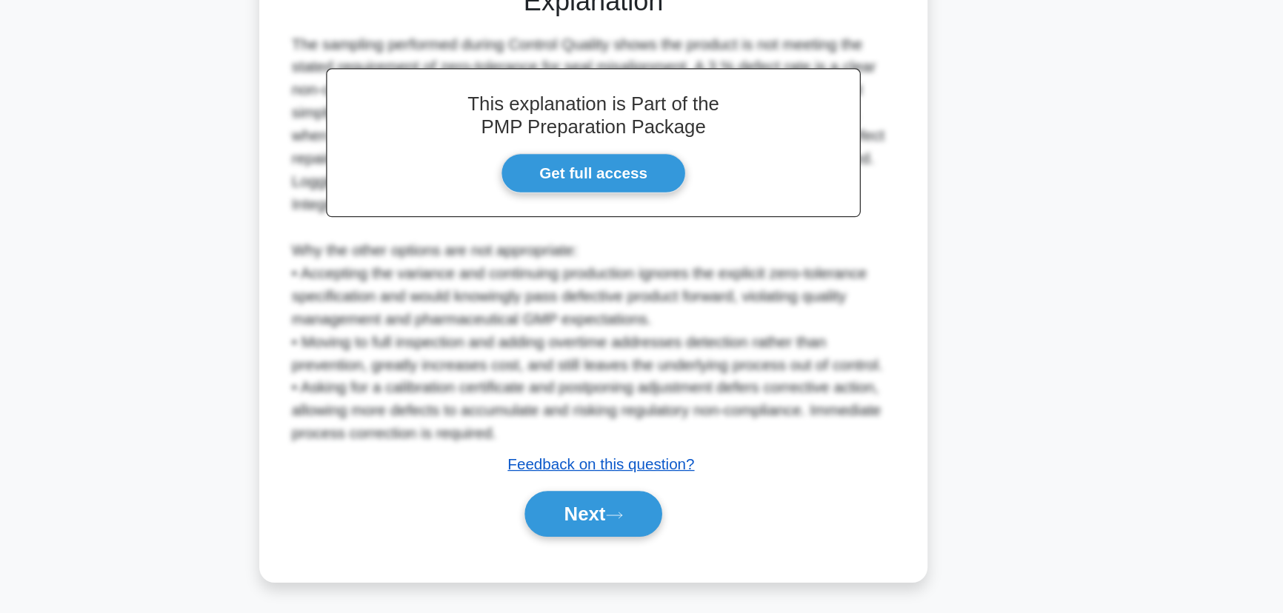
scroll to position [423, 0]
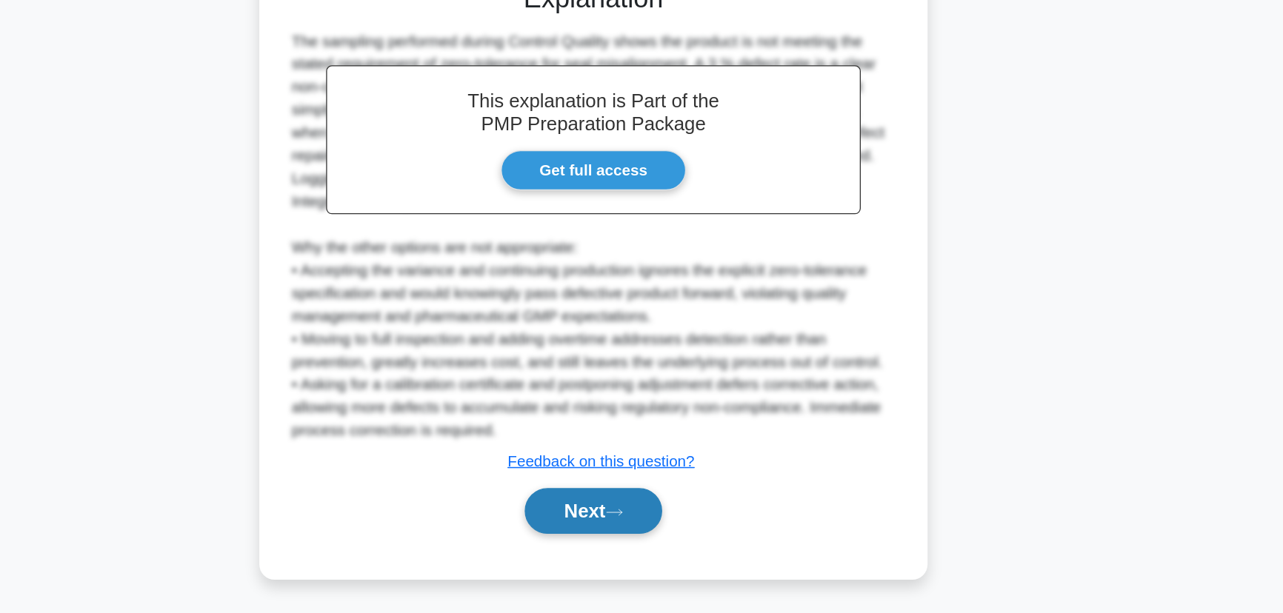
click at [641, 549] on button "Next" at bounding box center [641, 534] width 106 height 36
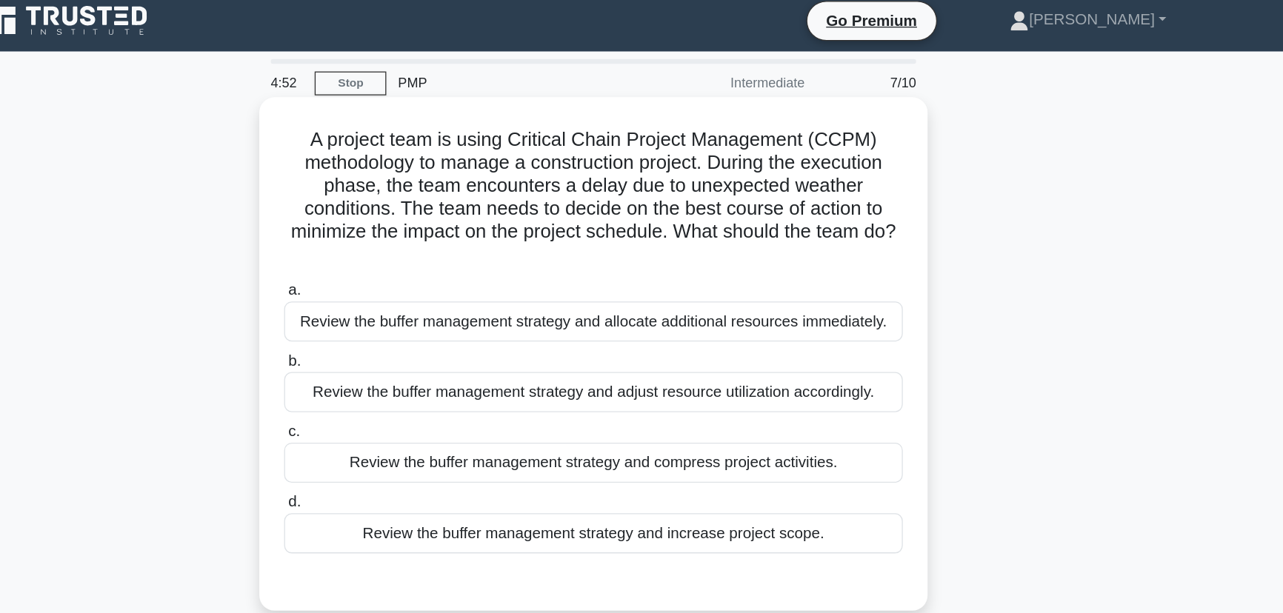
scroll to position [0, 0]
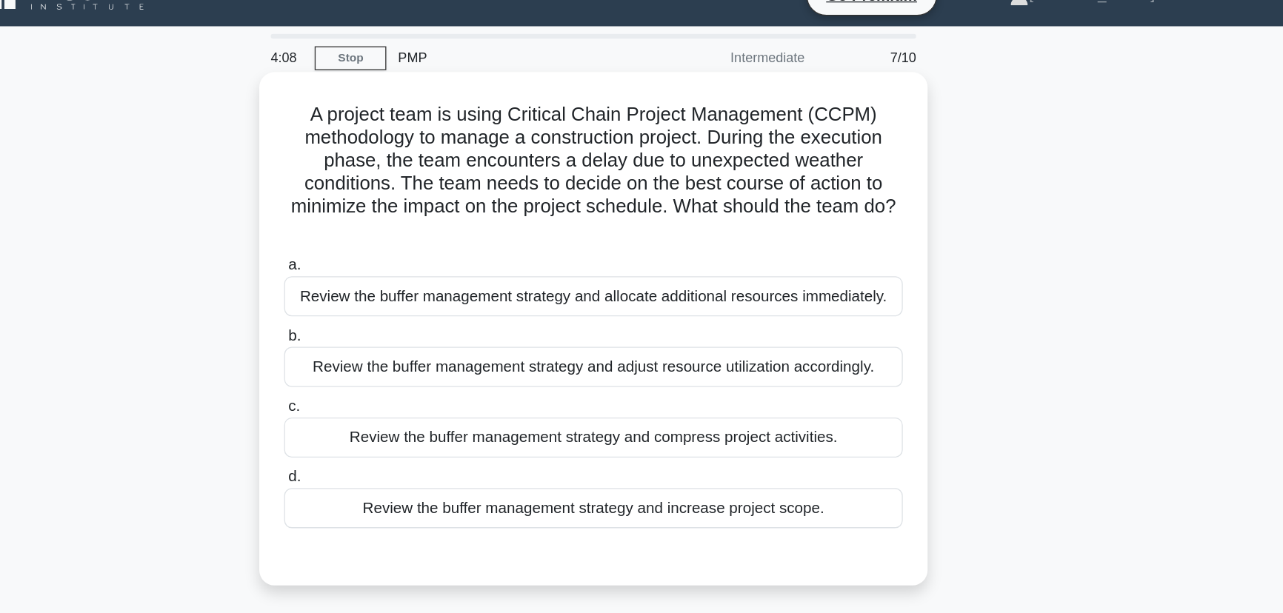
click at [750, 313] on div "Review the buffer management strategy and adjust resource utilization according…" at bounding box center [641, 311] width 480 height 31
click at [401, 293] on input "b. Review the buffer management strategy and adjust resource utilization accord…" at bounding box center [401, 288] width 0 height 10
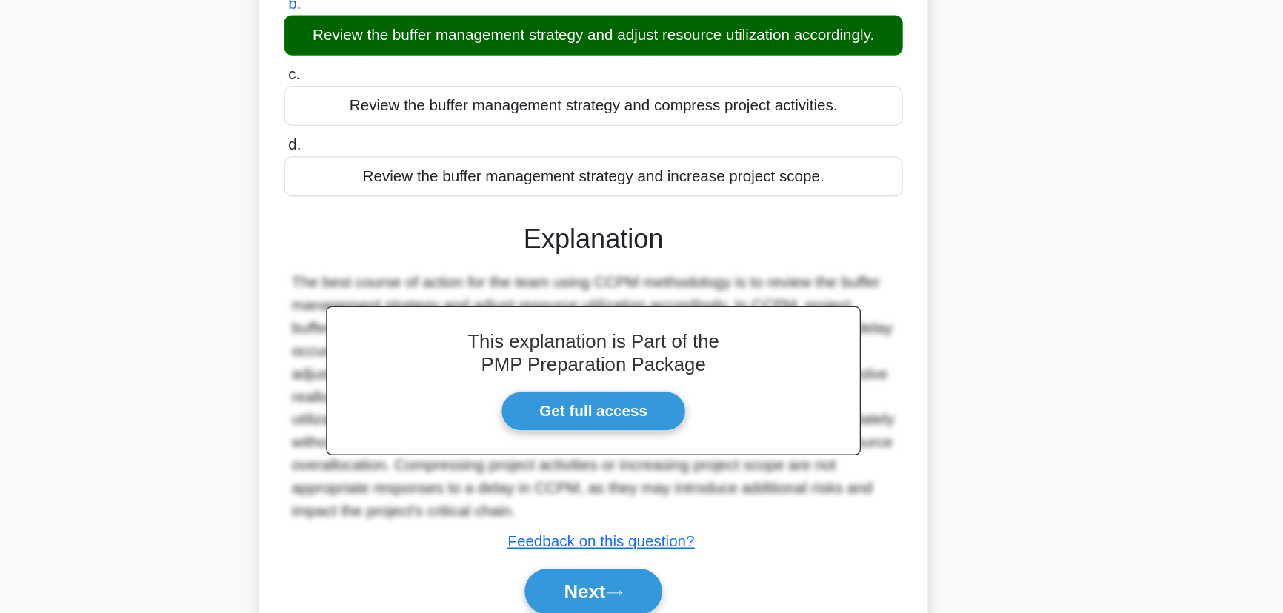
scroll to position [210, 0]
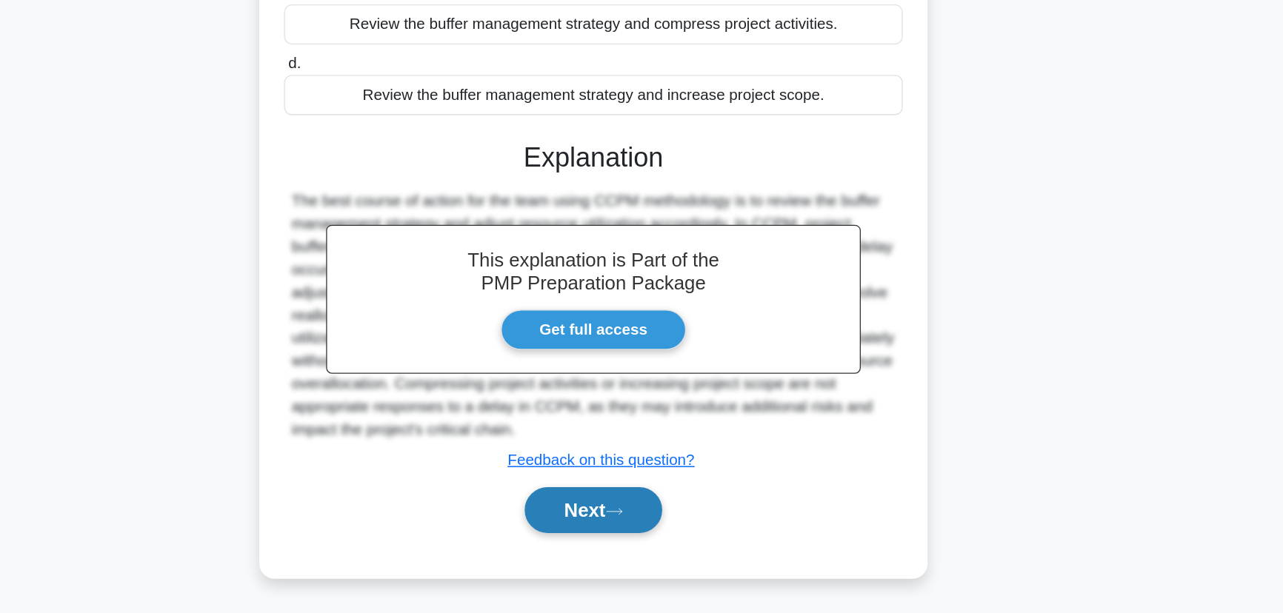
click at [634, 532] on button "Next" at bounding box center [641, 534] width 106 height 36
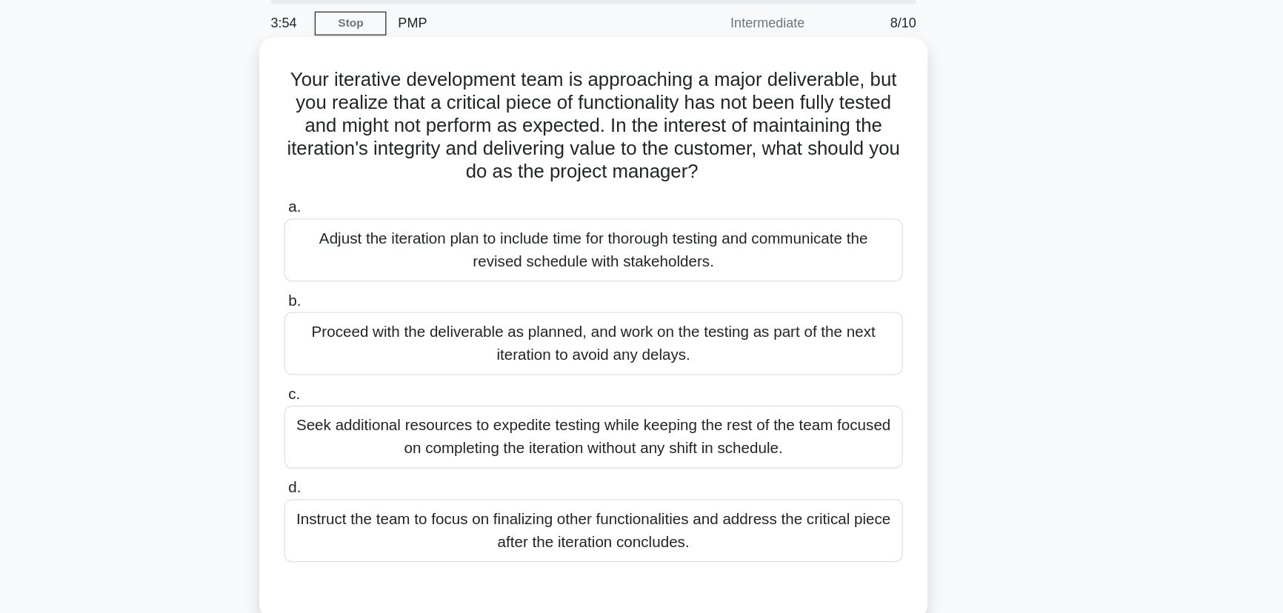
scroll to position [22, 0]
drag, startPoint x: 730, startPoint y: 130, endPoint x: 829, endPoint y: 167, distance: 105.9
click at [829, 167] on h5 "Your iterative development team is approaching a major deliverable, but you rea…" at bounding box center [641, 129] width 483 height 90
click at [741, 167] on icon ".spinner_0XTQ{transform-origin:center;animation:spinner_y6GP .75s linear infini…" at bounding box center [732, 166] width 18 height 18
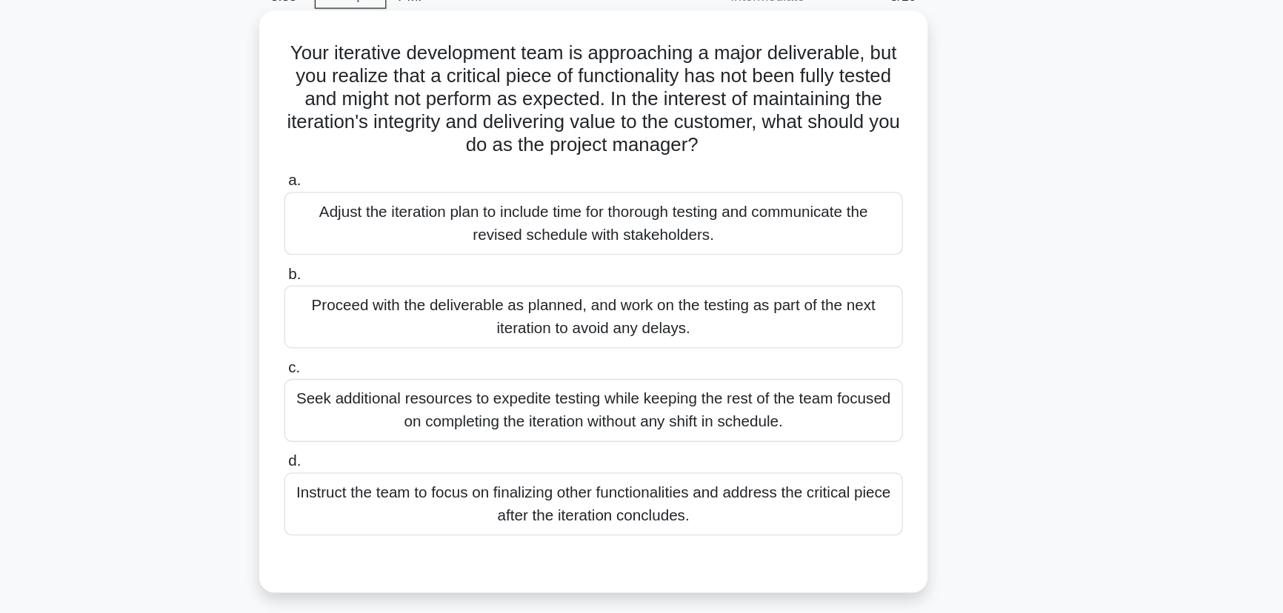
drag, startPoint x: 728, startPoint y: 127, endPoint x: 820, endPoint y: 174, distance: 103.0
click at [820, 174] on h5 "Your iterative development team is approaching a major deliverable, but you rea…" at bounding box center [641, 129] width 483 height 90
click at [792, 149] on h5 "Your iterative development team is approaching a major deliverable, but you rea…" at bounding box center [641, 129] width 483 height 90
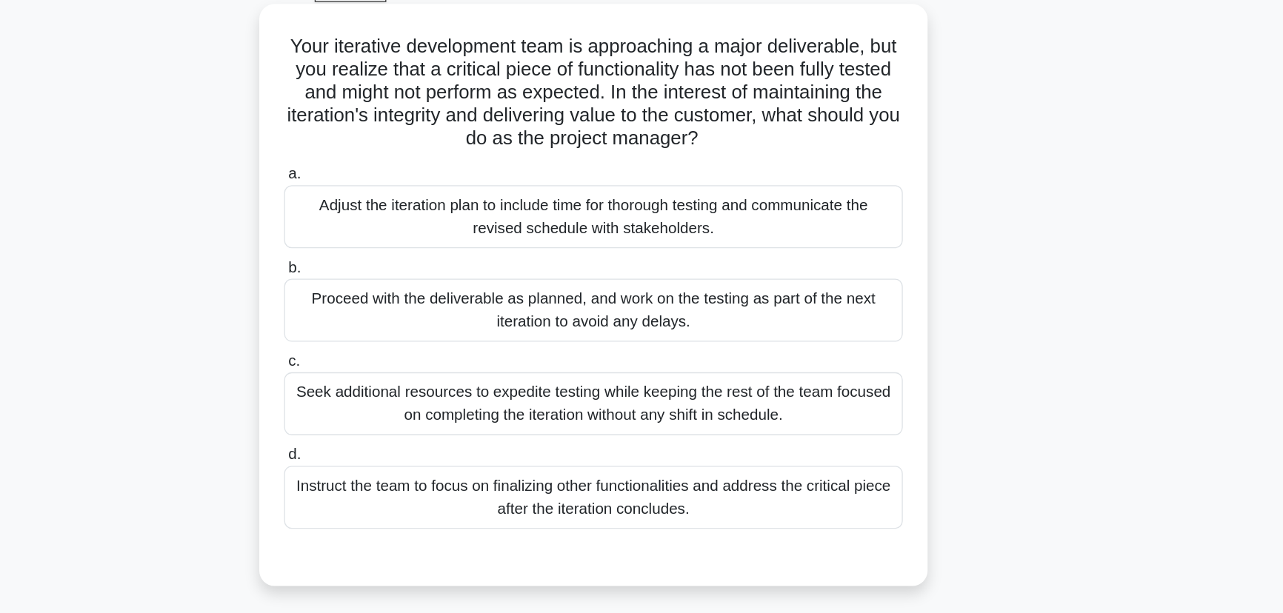
click at [821, 241] on div "Adjust the iteration plan to include time for thorough testing and communicate …" at bounding box center [641, 225] width 480 height 49
click at [401, 198] on input "a. Adjust the iteration plan to include time for thorough testing and communica…" at bounding box center [401, 193] width 0 height 10
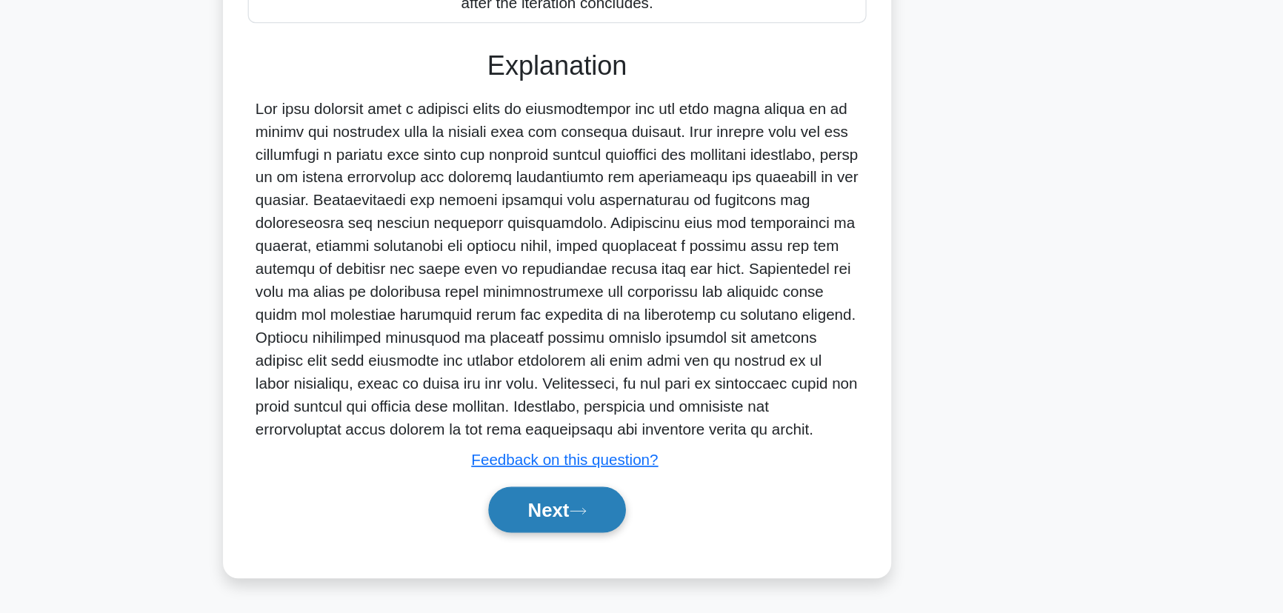
click at [660, 537] on icon at bounding box center [657, 534] width 13 height 8
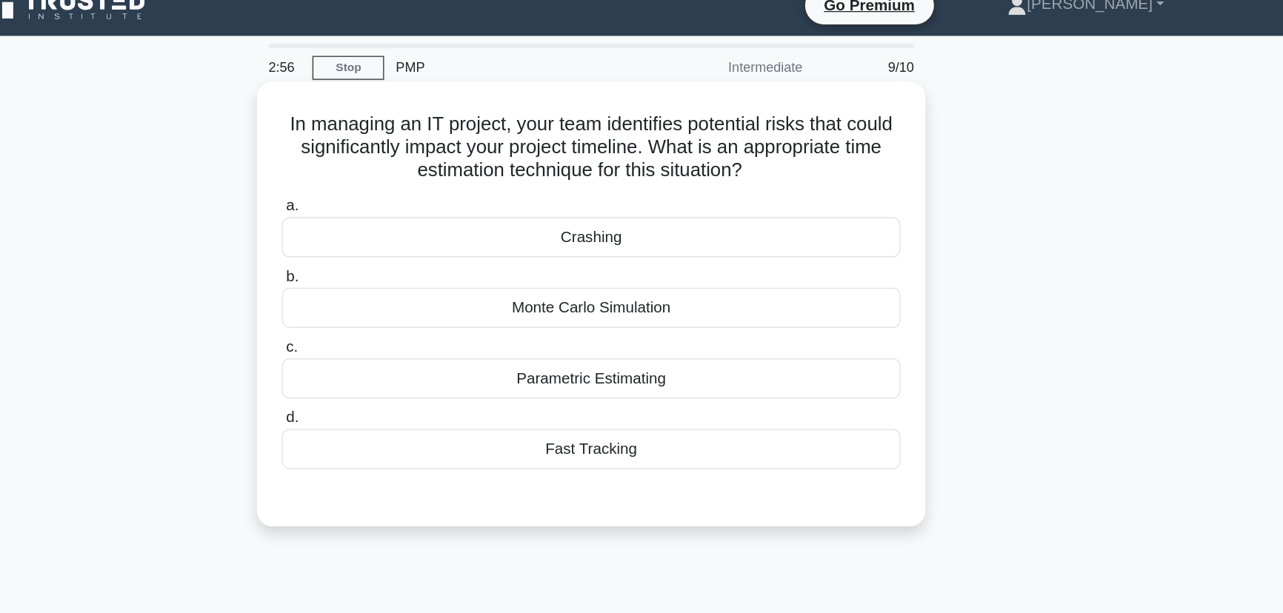
scroll to position [17, 0]
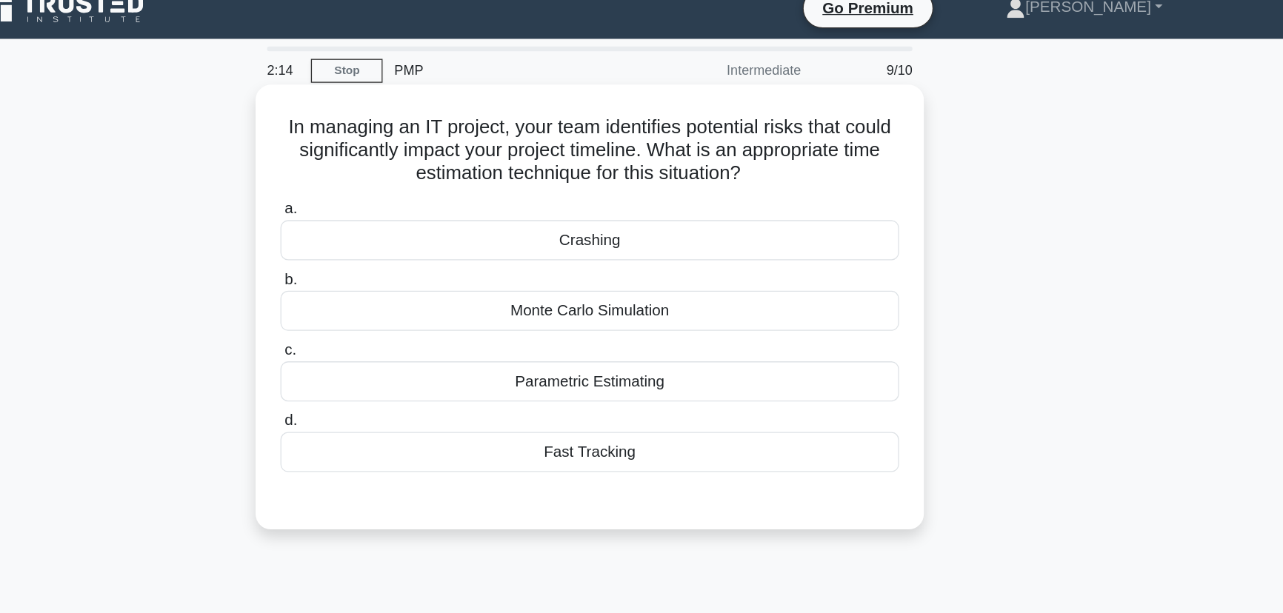
click at [596, 232] on div "Monte Carlo Simulation" at bounding box center [641, 241] width 480 height 31
click at [401, 222] on input "b. Monte Carlo Simulation" at bounding box center [401, 218] width 0 height 10
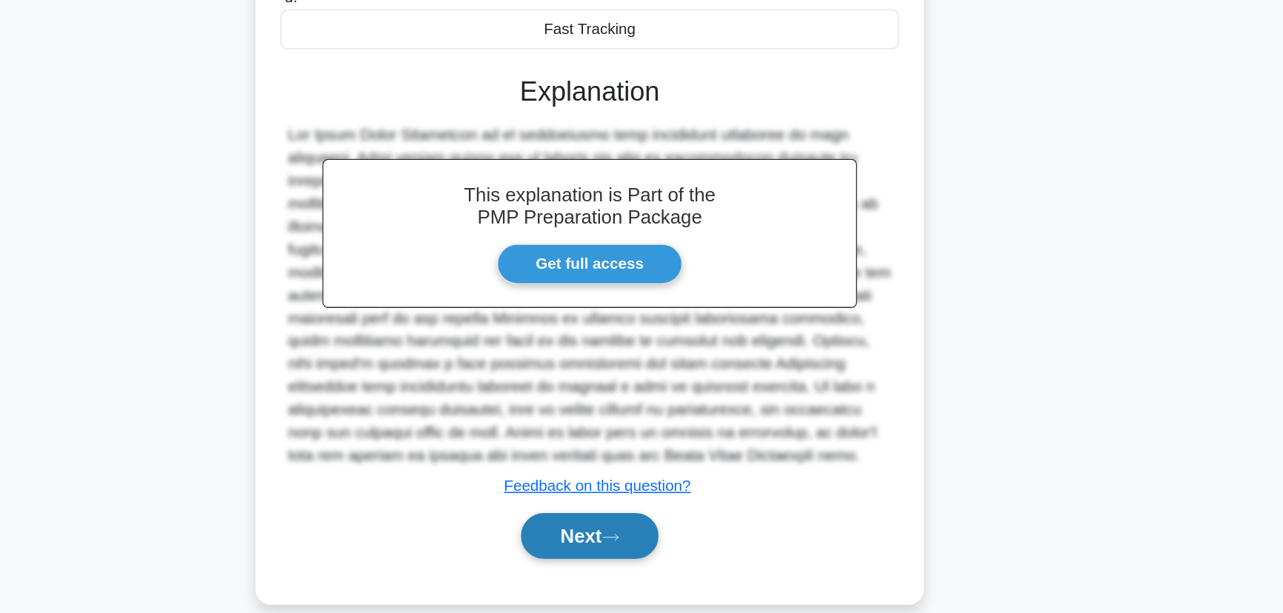
click at [641, 556] on button "Next" at bounding box center [641, 554] width 106 height 36
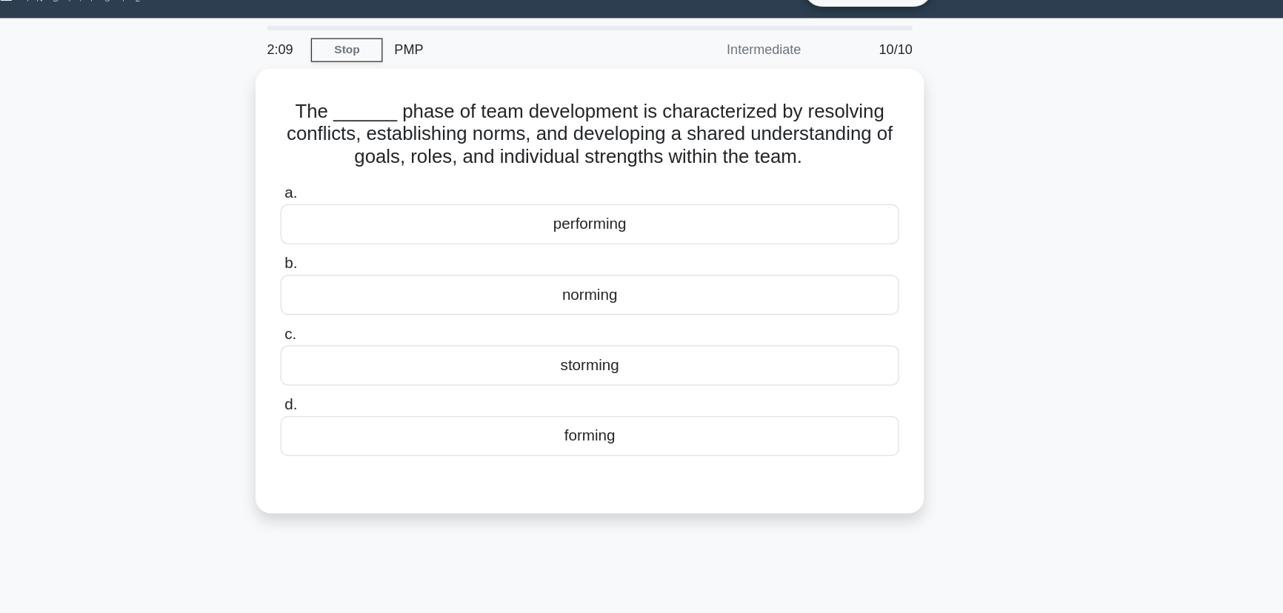
scroll to position [29, 0]
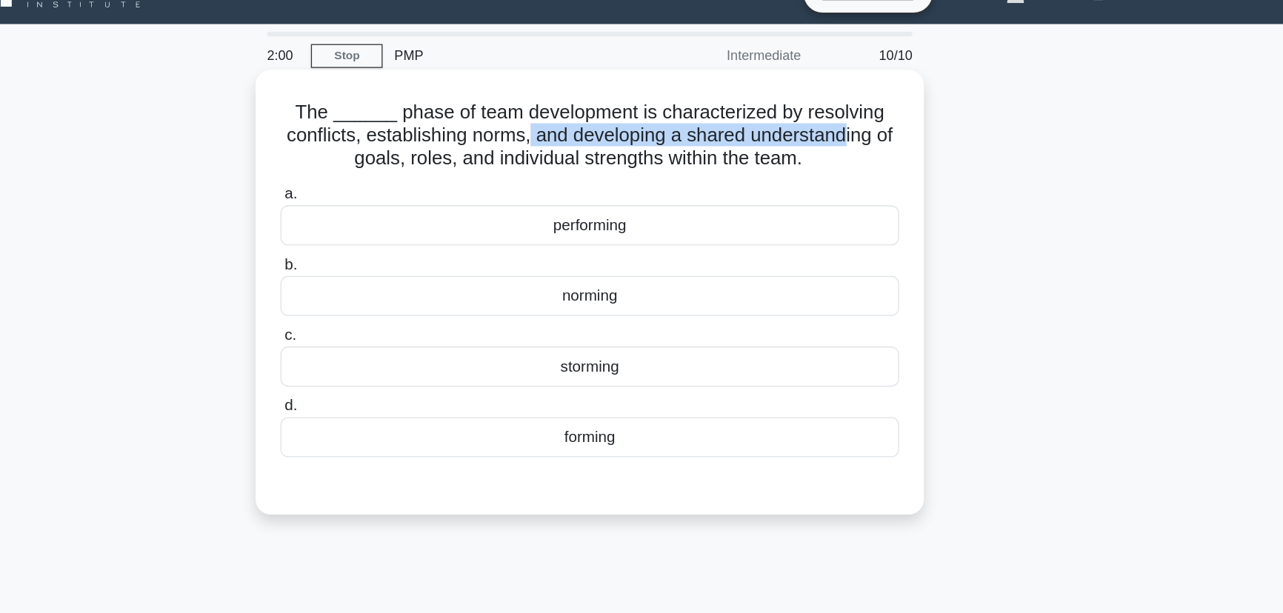
drag, startPoint x: 604, startPoint y: 104, endPoint x: 853, endPoint y: 105, distance: 248.1
click at [853, 105] on h5 "The ______ phase of team development is characterized by resolving conflicts, e…" at bounding box center [641, 105] width 483 height 55
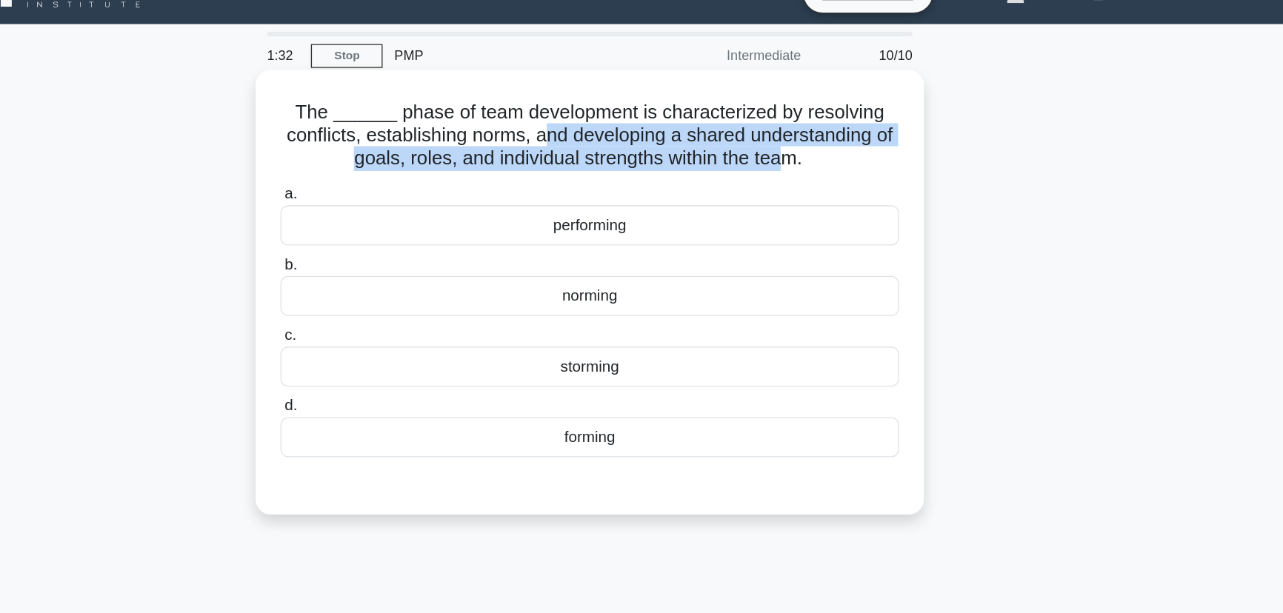
drag, startPoint x: 611, startPoint y: 102, endPoint x: 799, endPoint y: 120, distance: 189.0
click at [799, 120] on h5 "The ______ phase of team development is characterized by resolving conflicts, e…" at bounding box center [641, 105] width 483 height 55
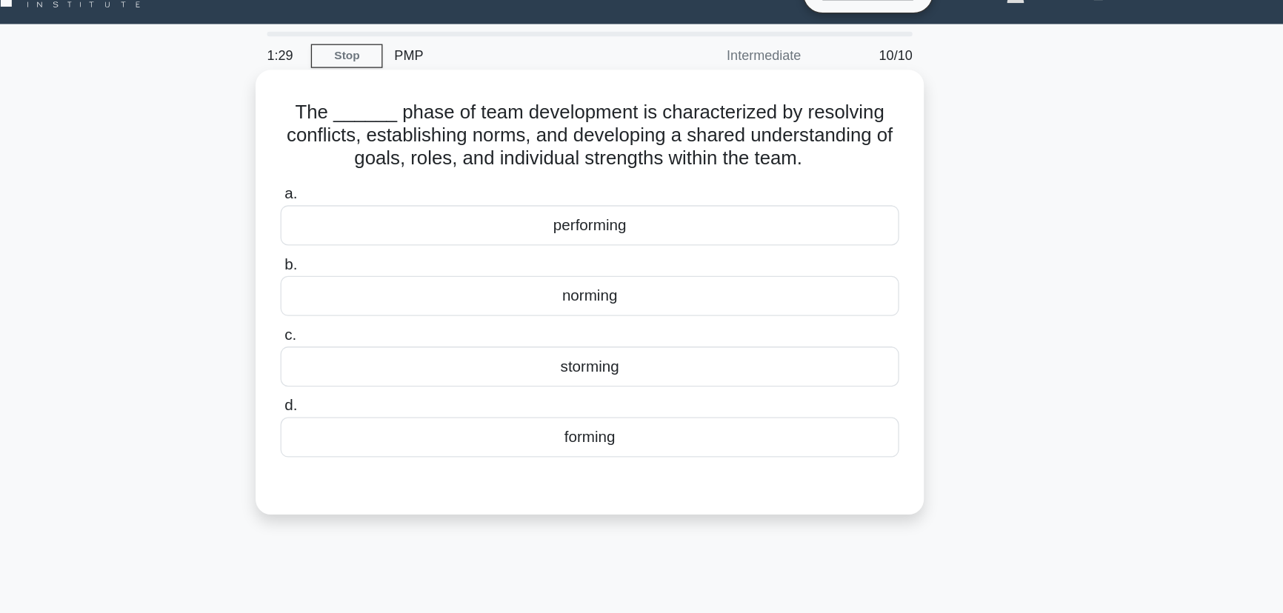
click at [705, 230] on div "norming" at bounding box center [641, 229] width 480 height 31
click at [401, 210] on input "b. norming" at bounding box center [401, 206] width 0 height 10
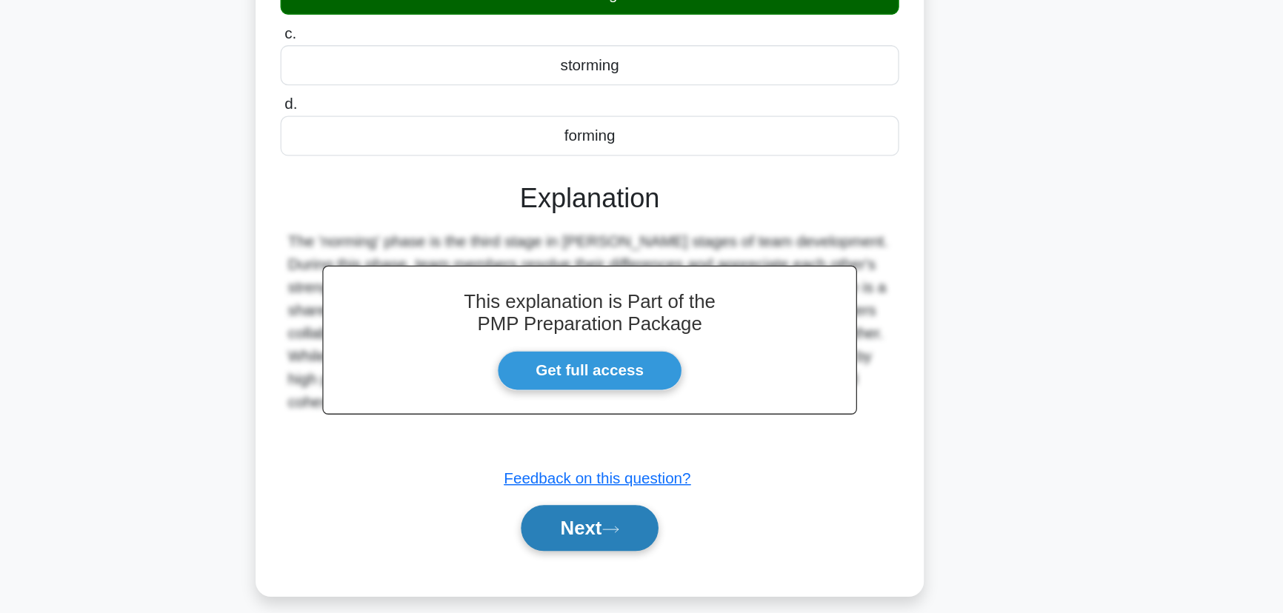
scroll to position [133, 0]
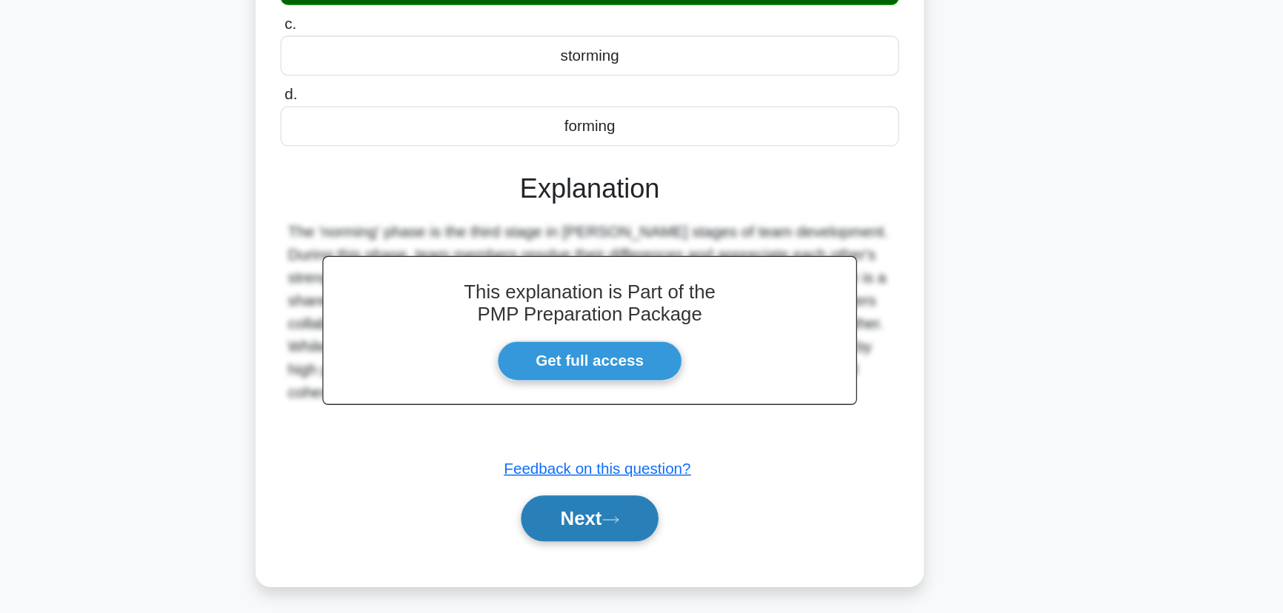
click at [648, 546] on button "Next" at bounding box center [641, 540] width 106 height 36
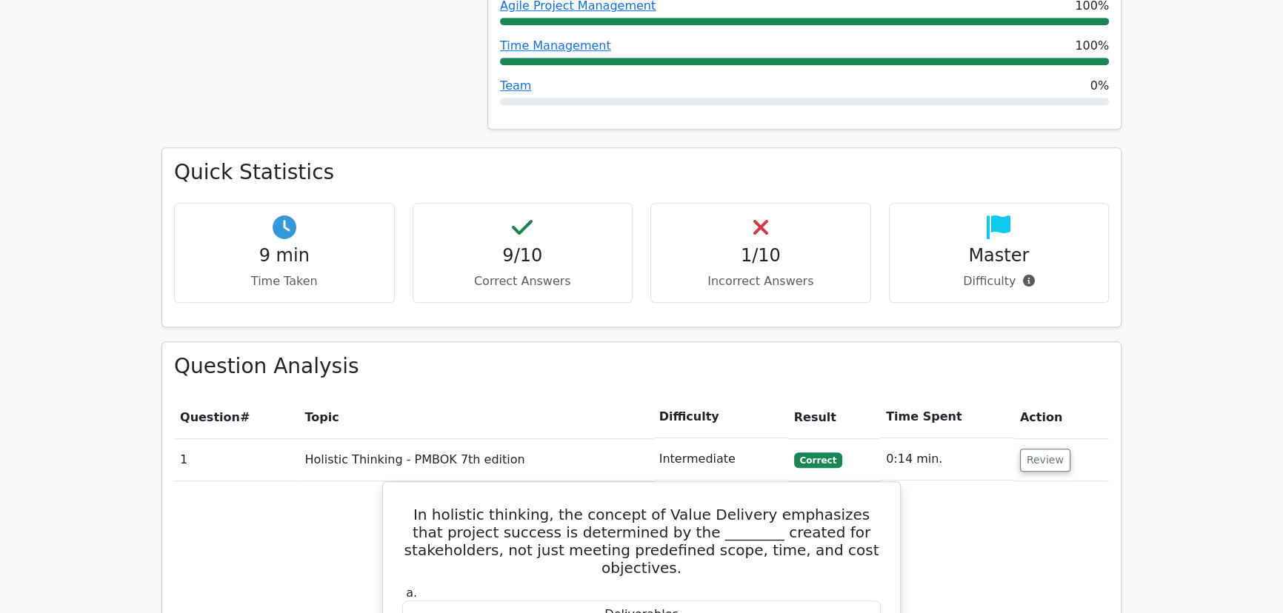
scroll to position [0, 8]
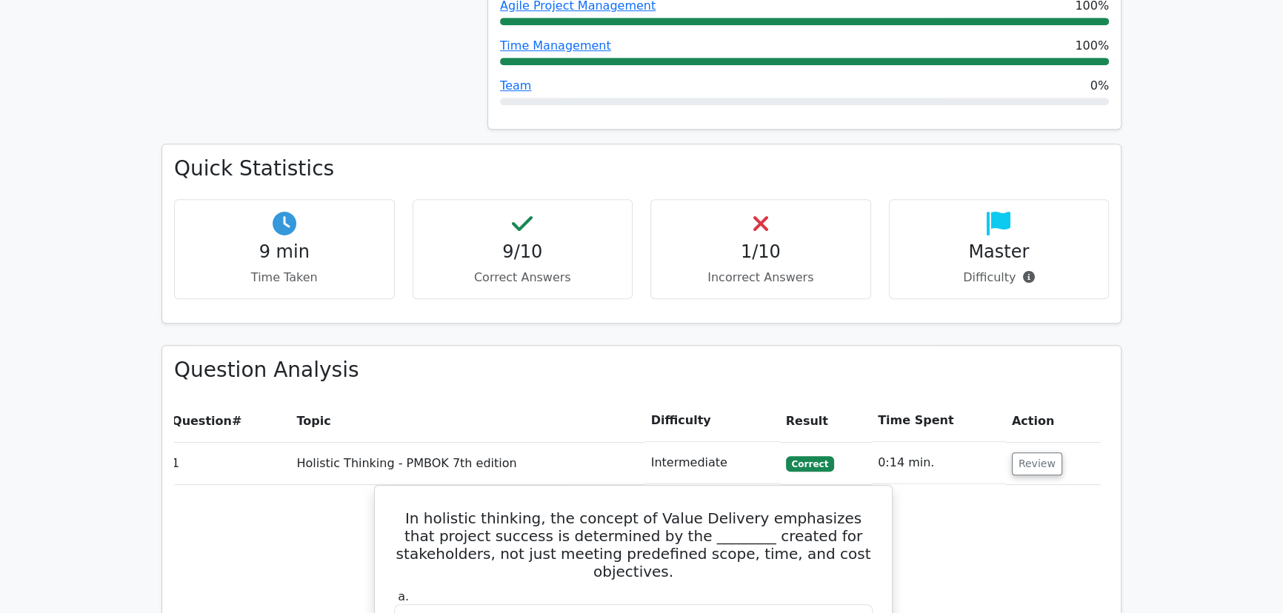
click at [808, 241] on h4 "1/10" at bounding box center [761, 251] width 196 height 21
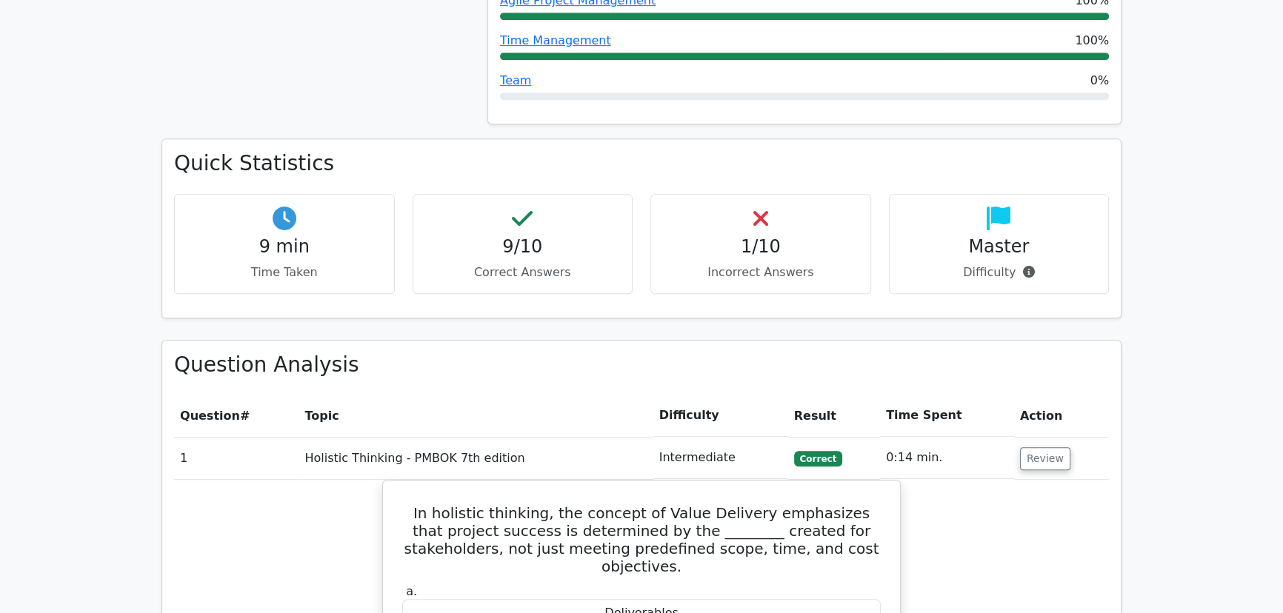
scroll to position [964, 0]
click at [766, 237] on h4 "1/10" at bounding box center [761, 247] width 196 height 21
click at [761, 237] on h4 "1/10" at bounding box center [761, 247] width 196 height 21
click at [761, 195] on div "1/10 Incorrect Answers" at bounding box center [760, 245] width 221 height 100
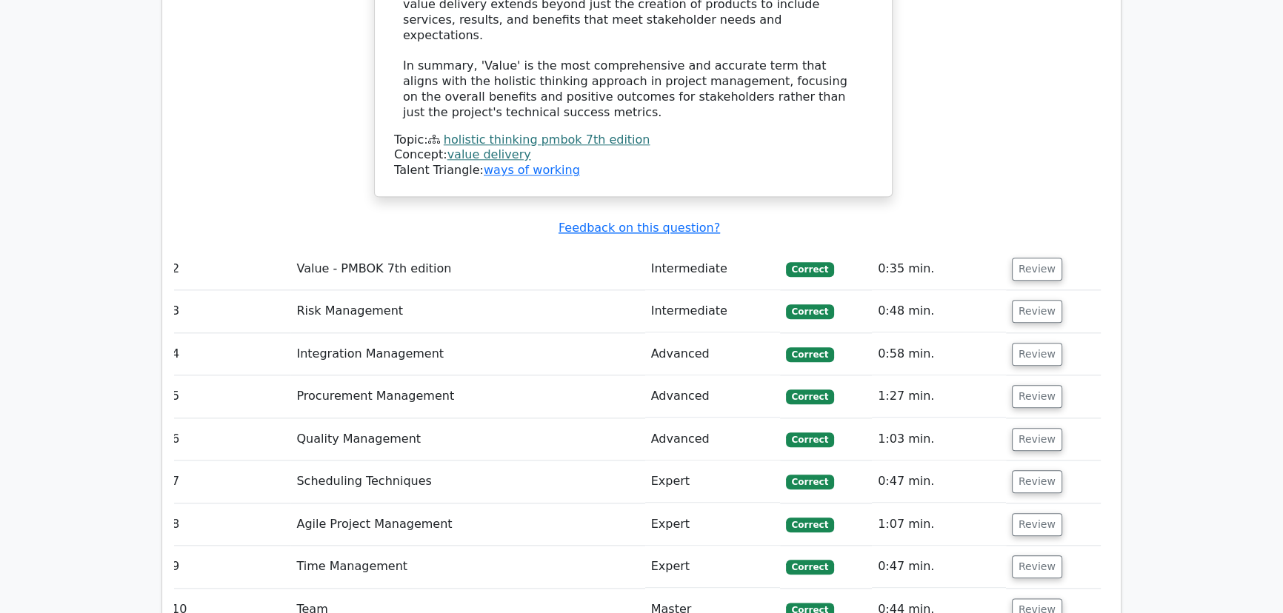
scroll to position [0, 0]
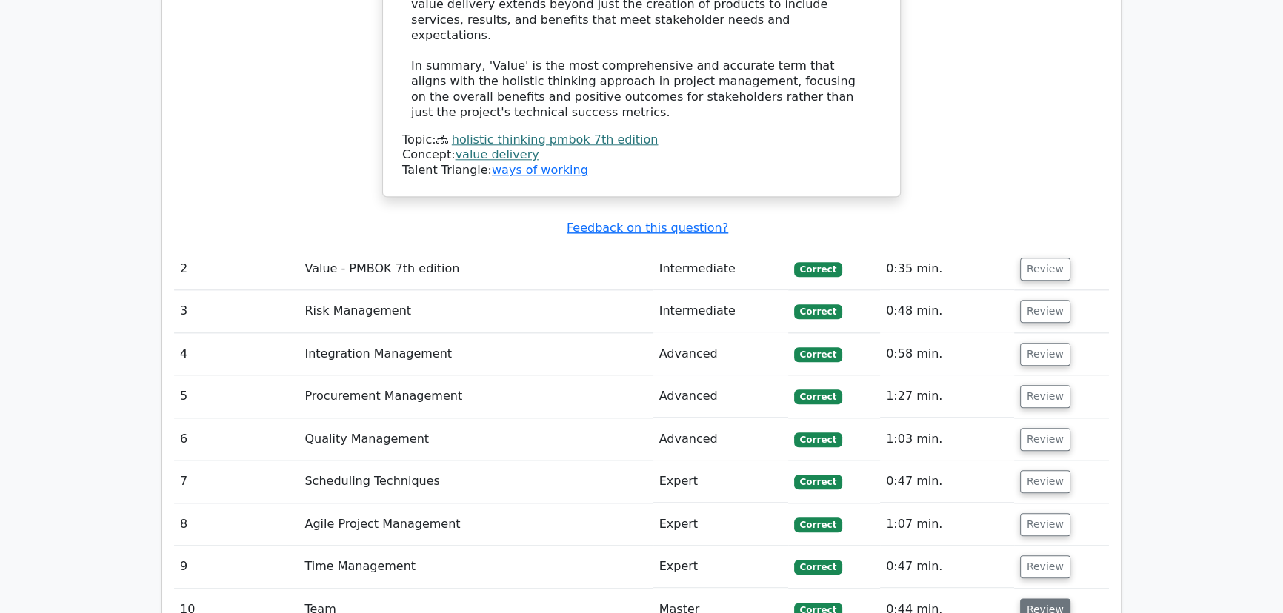
click at [1050, 598] on button "Review" at bounding box center [1045, 609] width 50 height 23
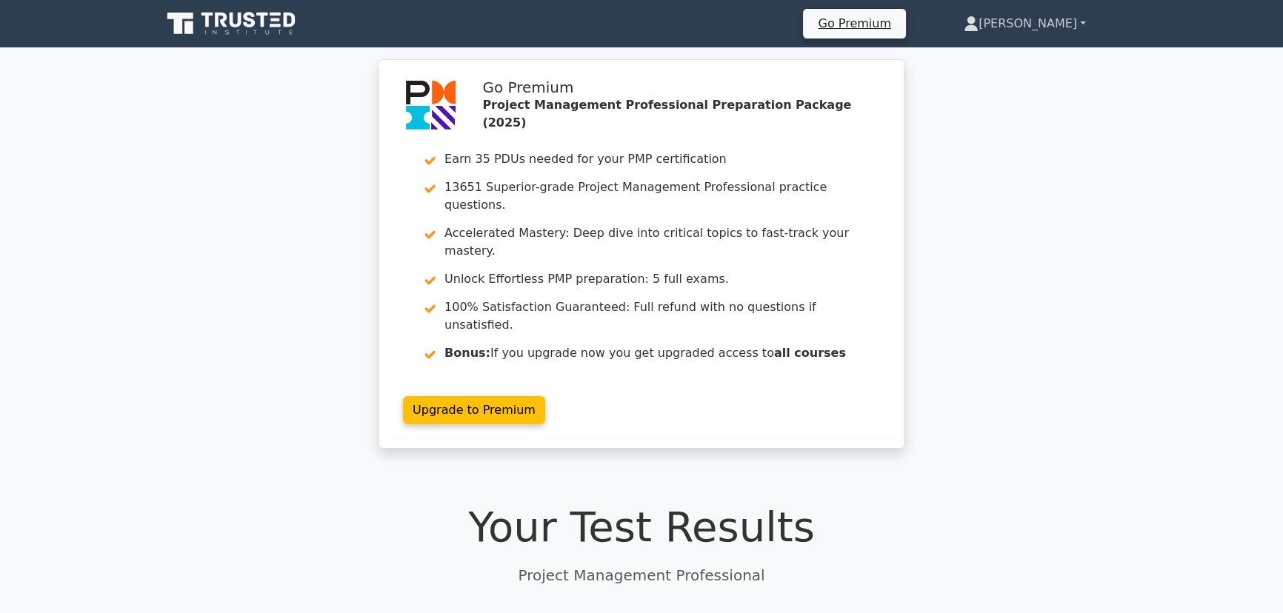
click at [1078, 28] on link "[PERSON_NAME]" at bounding box center [1024, 24] width 193 height 30
click at [1046, 64] on link "Profile" at bounding box center [987, 59] width 117 height 24
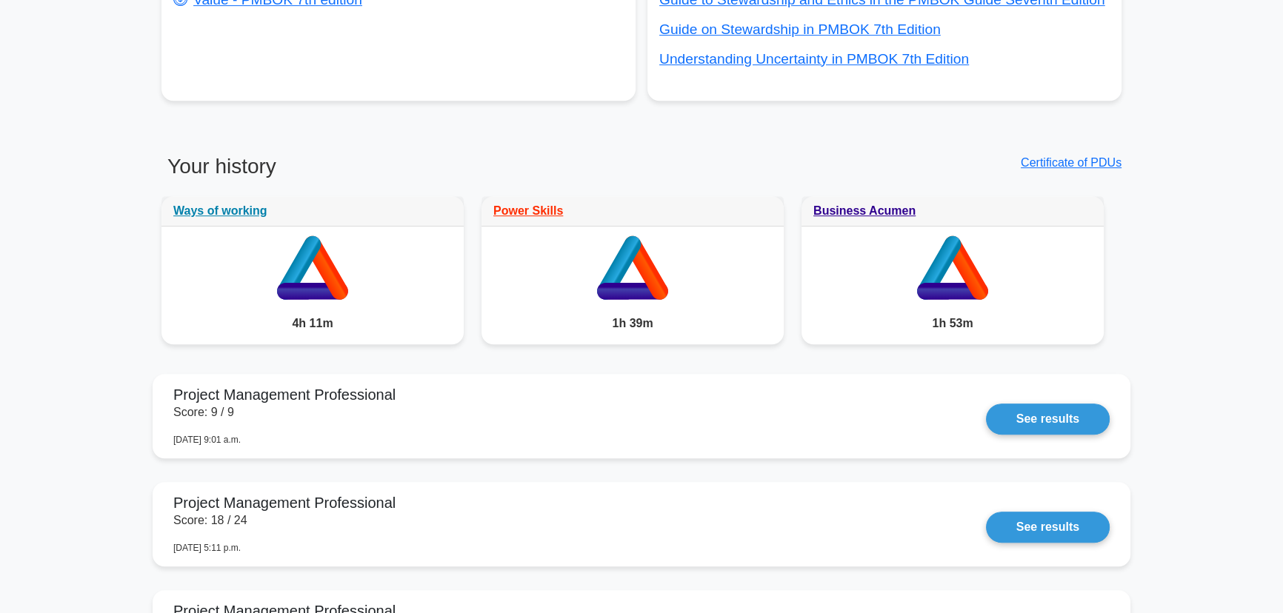
scroll to position [1147, 0]
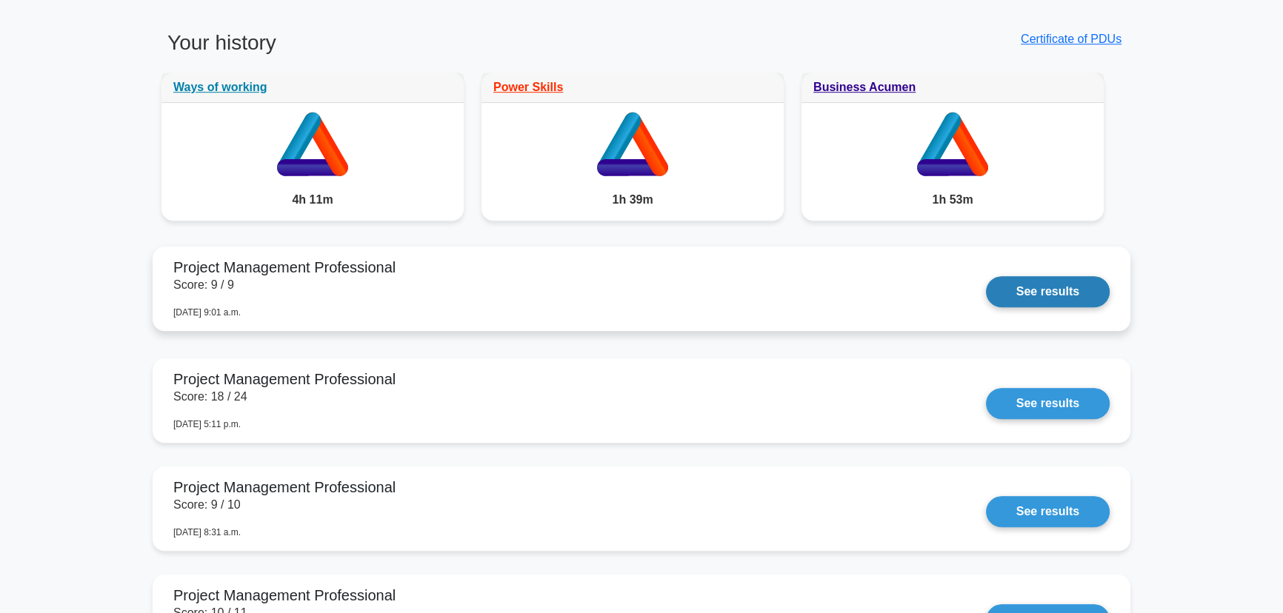
click at [1082, 306] on link "See results" at bounding box center [1048, 291] width 124 height 31
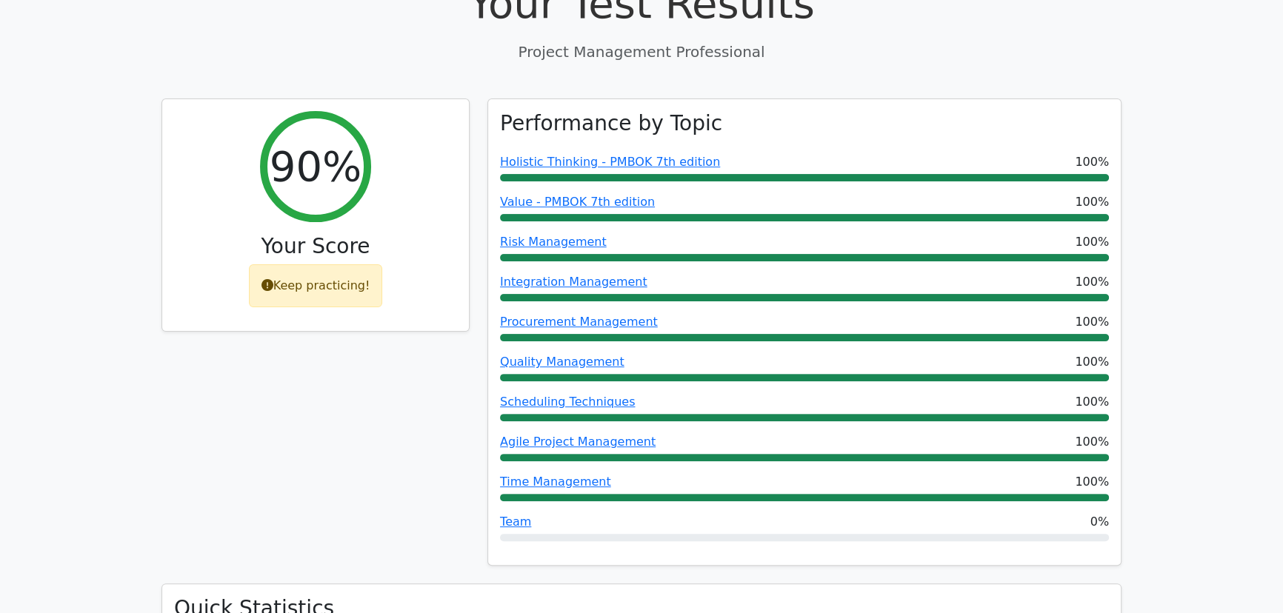
scroll to position [538, 0]
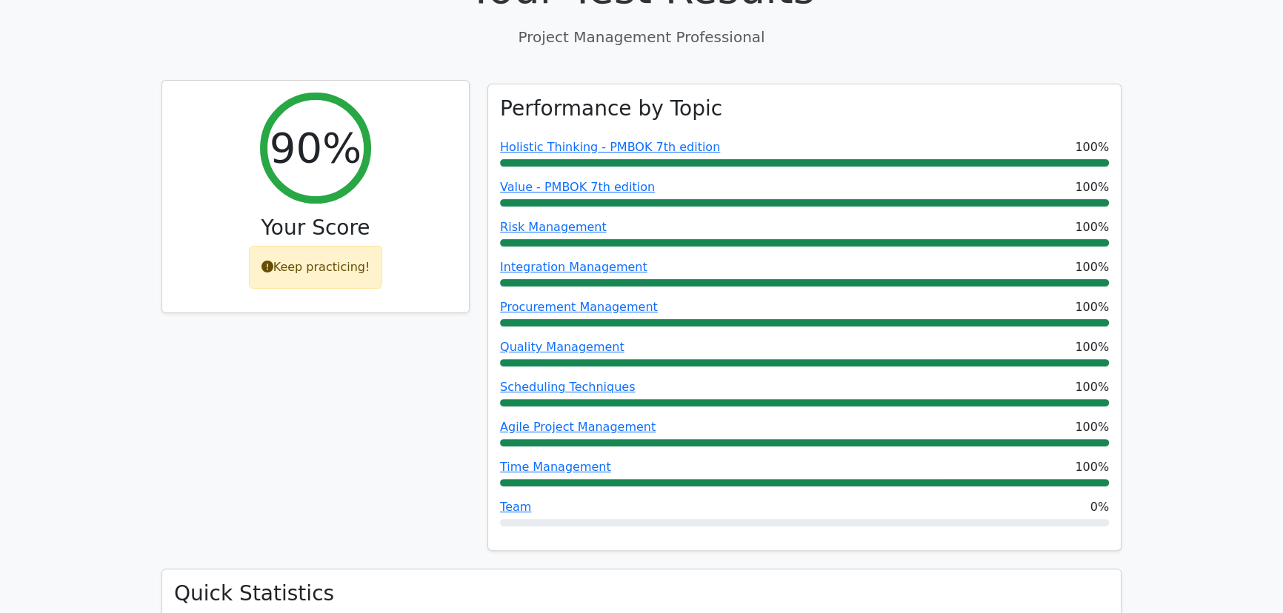
click at [353, 246] on div "Keep practicing!" at bounding box center [316, 267] width 134 height 43
drag, startPoint x: 266, startPoint y: 216, endPoint x: 393, endPoint y: 210, distance: 126.8
click at [376, 246] on div "Keep practicing!" at bounding box center [316, 267] width 134 height 43
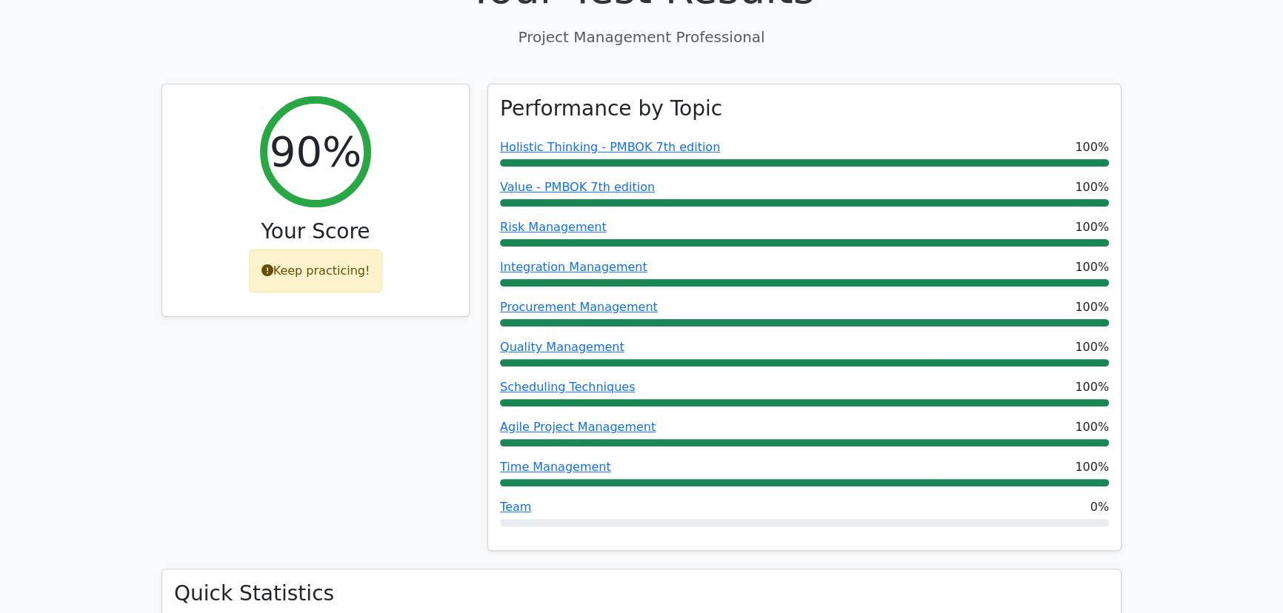
click at [437, 333] on div "90% Your Score Keep practicing!" at bounding box center [316, 327] width 326 height 486
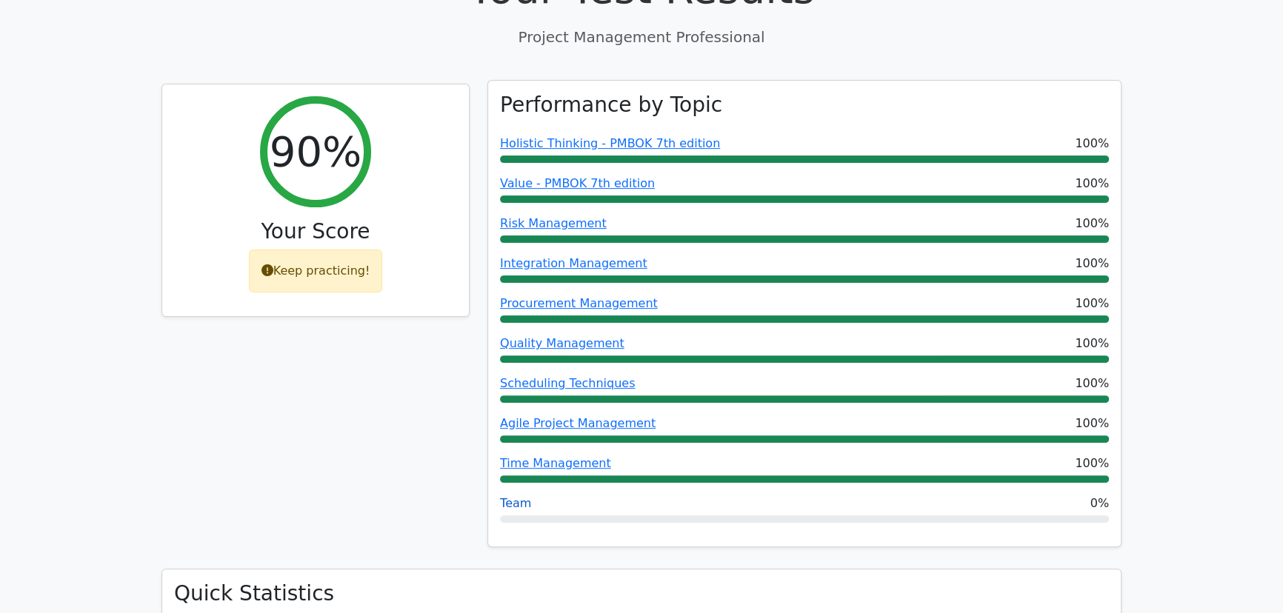
click at [524, 496] on link "Team" at bounding box center [515, 503] width 31 height 14
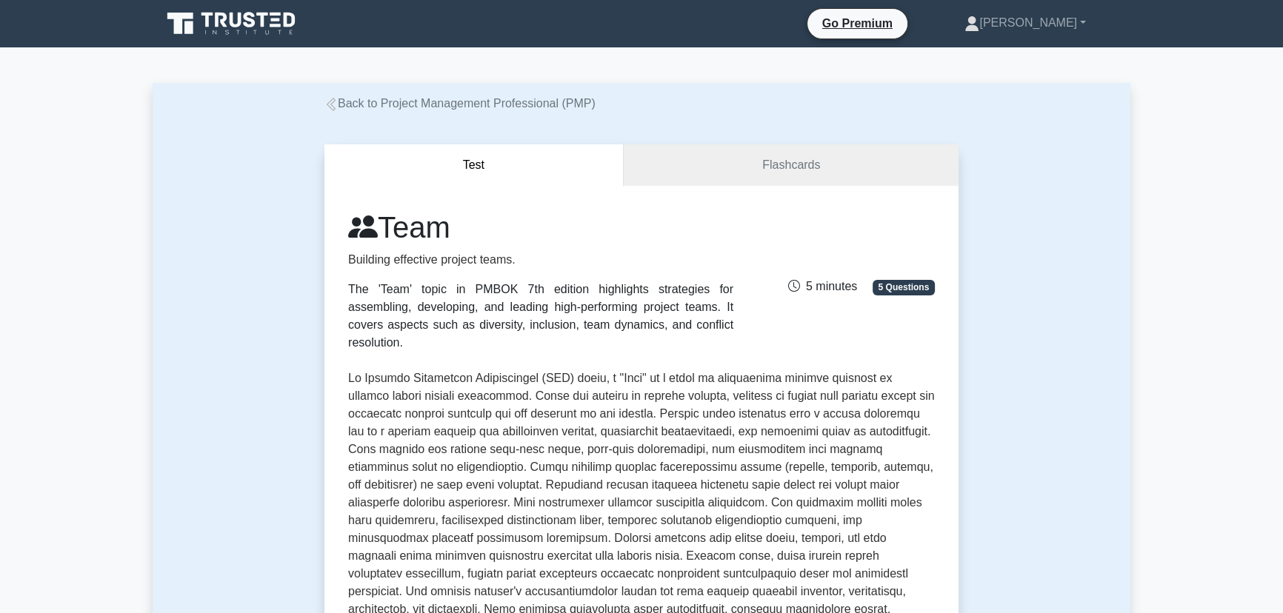
drag, startPoint x: 577, startPoint y: 490, endPoint x: 574, endPoint y: 234, distance: 255.6
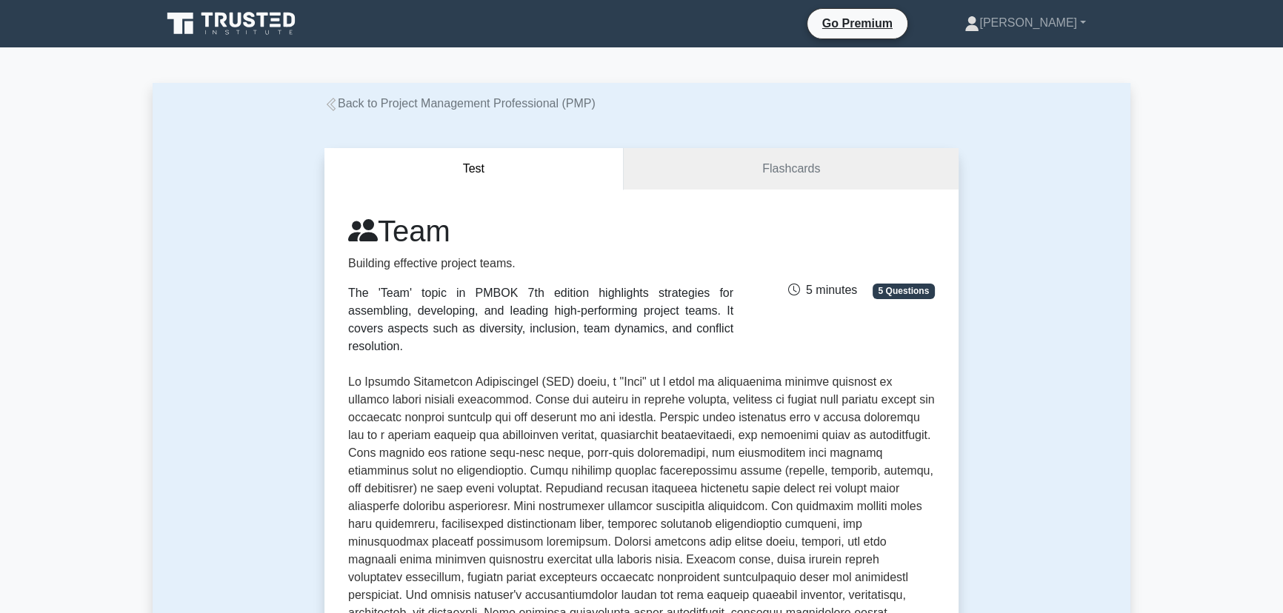
click at [199, 28] on icon at bounding box center [232, 24] width 142 height 28
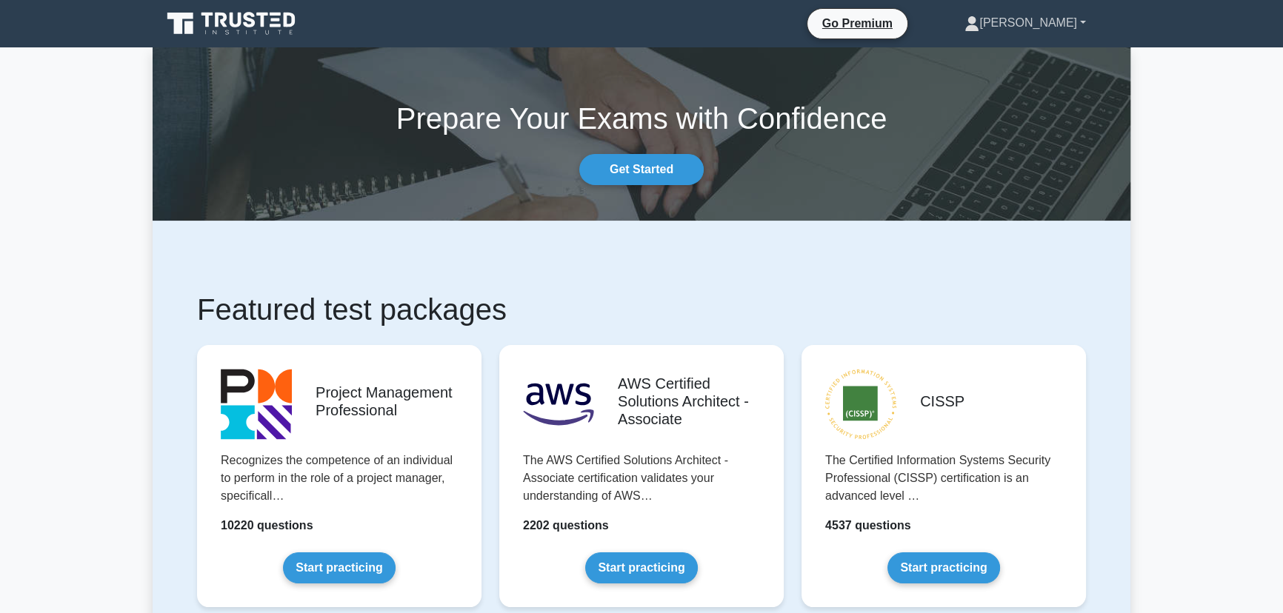
click at [1064, 11] on link "[PERSON_NAME]" at bounding box center [1025, 23] width 193 height 30
click at [1047, 51] on link "Profile" at bounding box center [988, 58] width 117 height 24
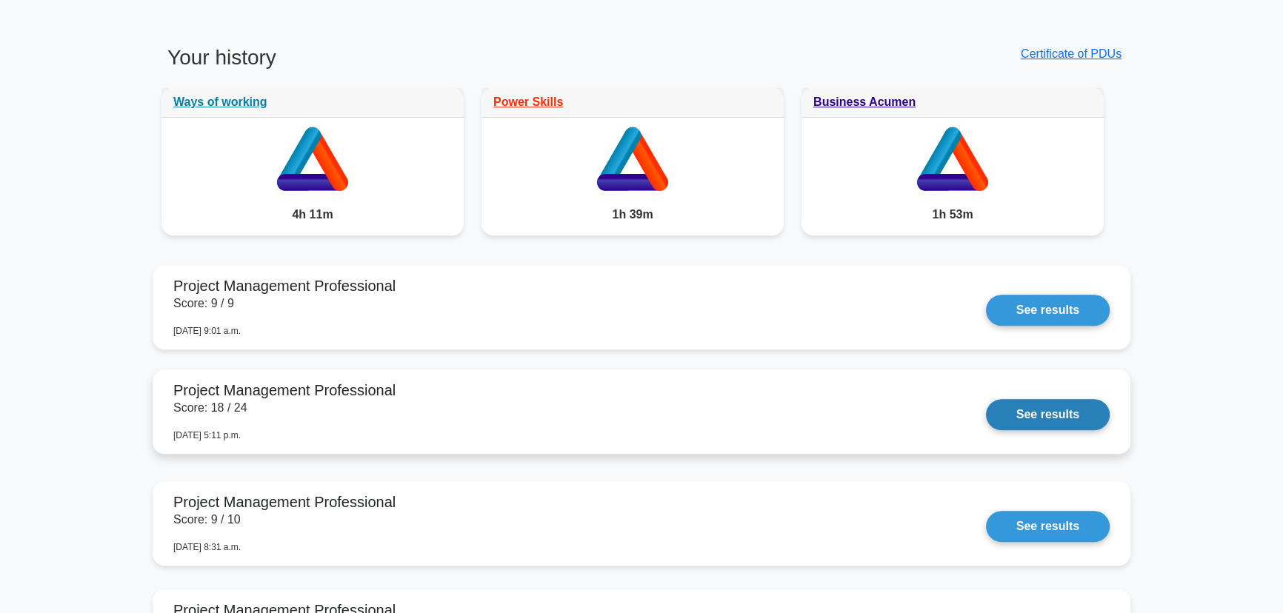
scroll to position [1144, 0]
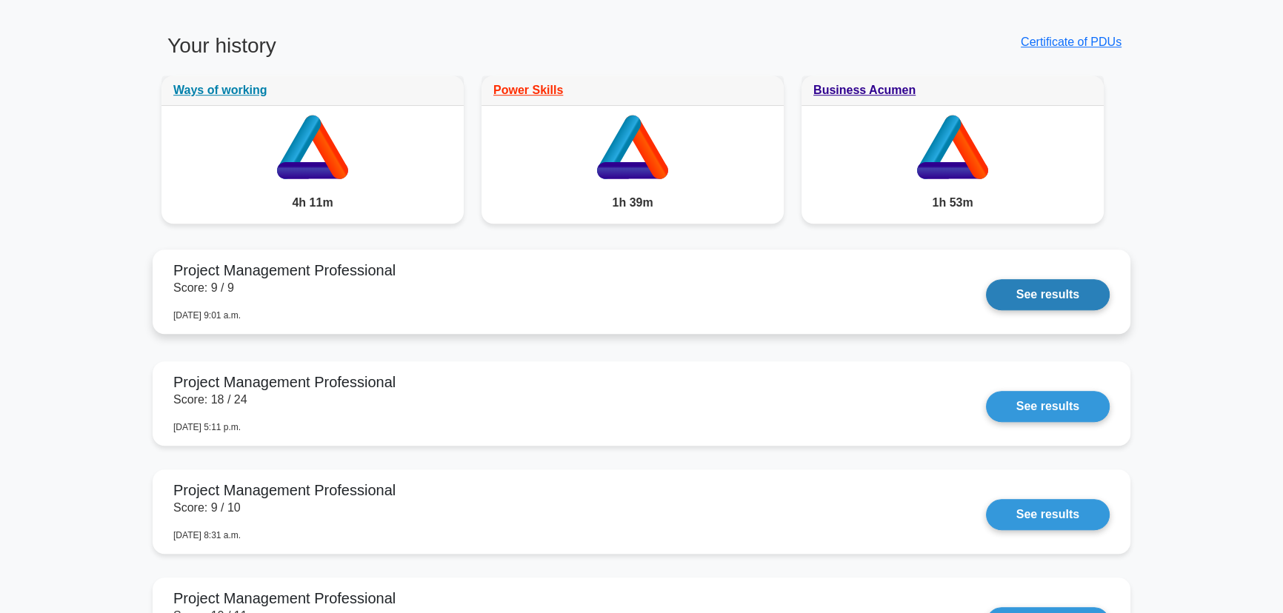
click at [1060, 307] on link "See results" at bounding box center [1048, 294] width 124 height 31
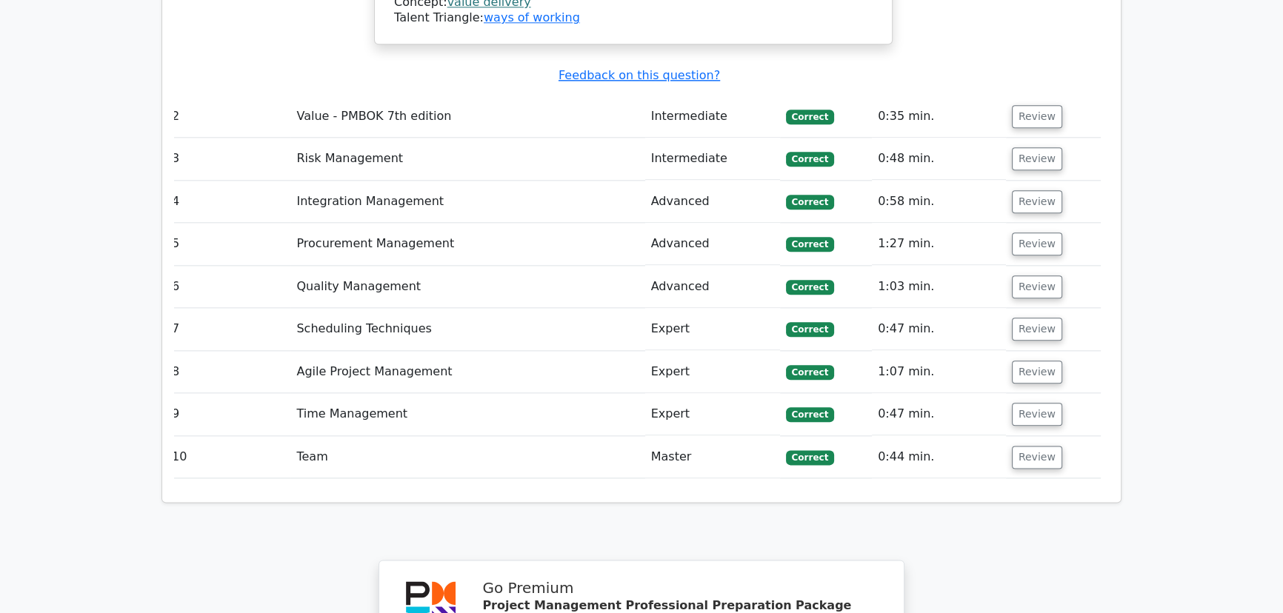
scroll to position [2214, 0]
click at [1012, 447] on button "Review" at bounding box center [1037, 458] width 50 height 23
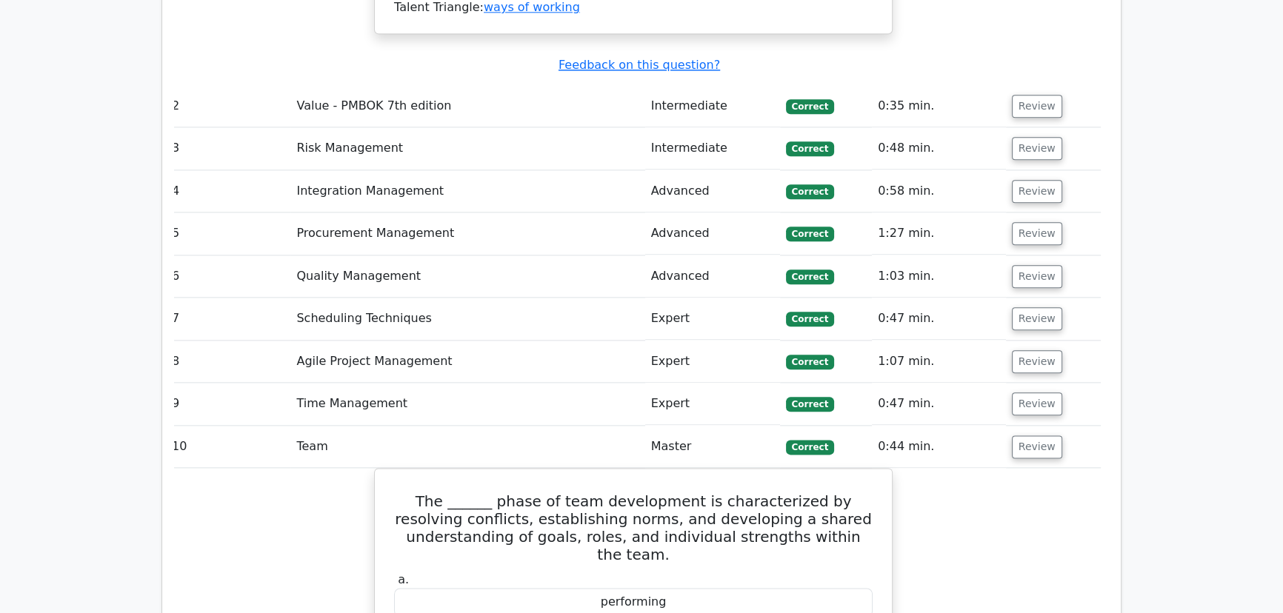
scroll to position [2158, 0]
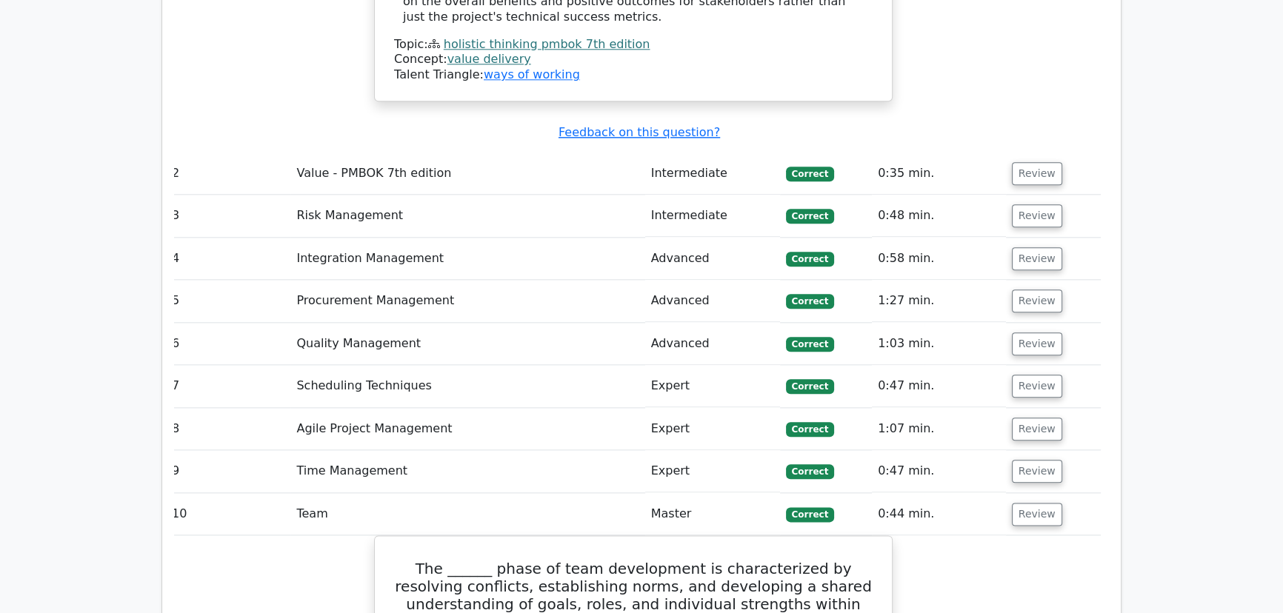
click at [1048, 450] on td "Review" at bounding box center [1053, 471] width 95 height 42
click at [1038, 460] on button "Review" at bounding box center [1037, 471] width 50 height 23
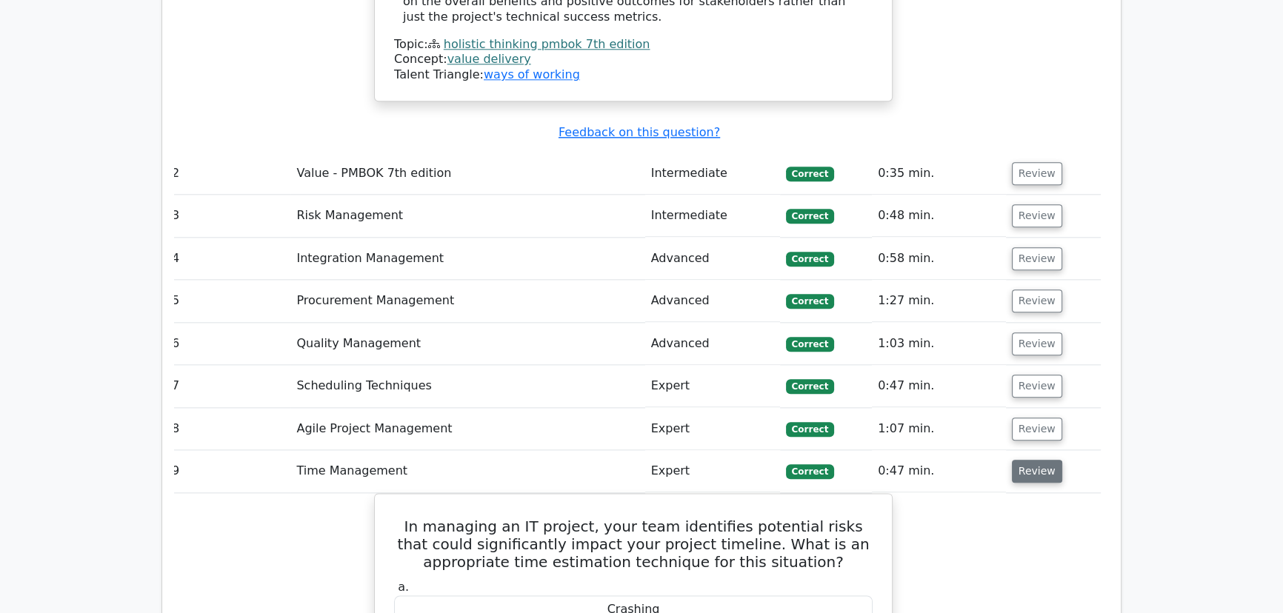
scroll to position [0, 0]
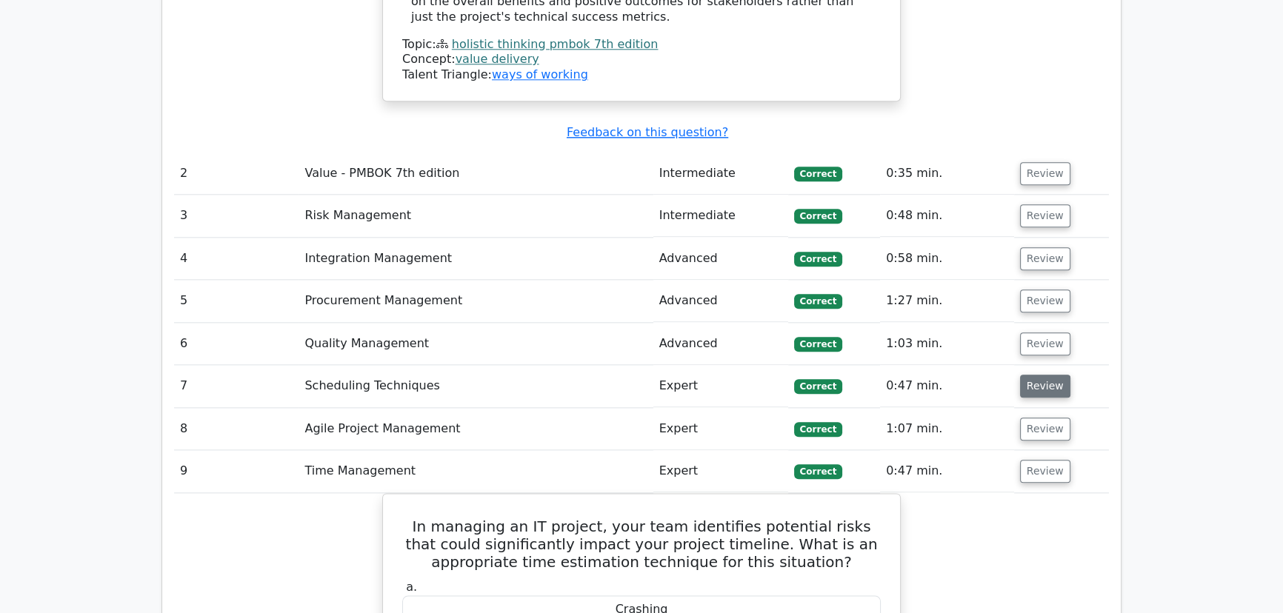
click at [1045, 375] on button "Review" at bounding box center [1045, 386] width 50 height 23
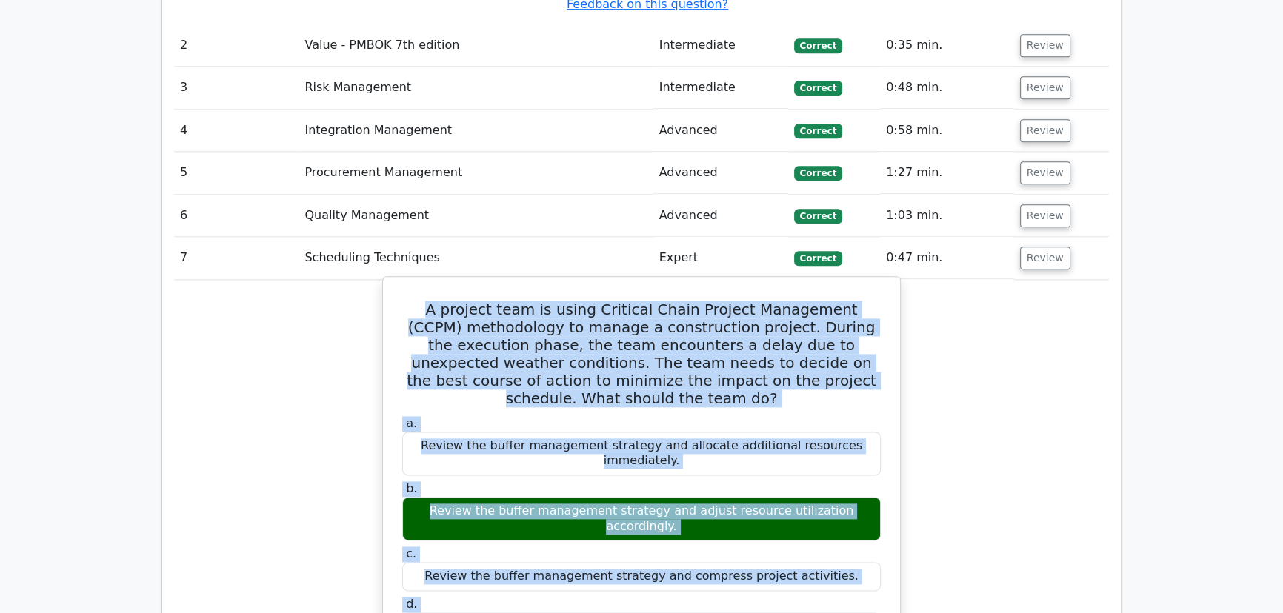
scroll to position [2391, 0]
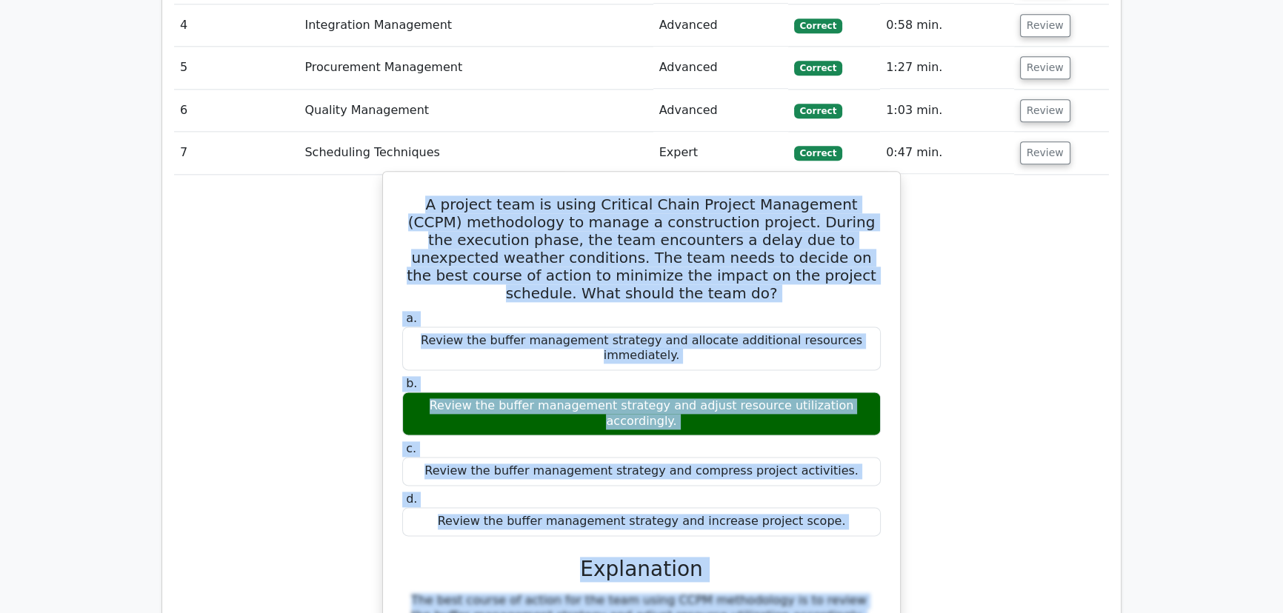
drag, startPoint x: 416, startPoint y: 328, endPoint x: 833, endPoint y: 391, distance: 421.0
click at [833, 391] on div "A project team is using Critical Chain Project Management (CCPM) methodology to…" at bounding box center [641, 513] width 505 height 671
copy div "A project team is using Critical Chain Project Management (CCPM) methodology to…"
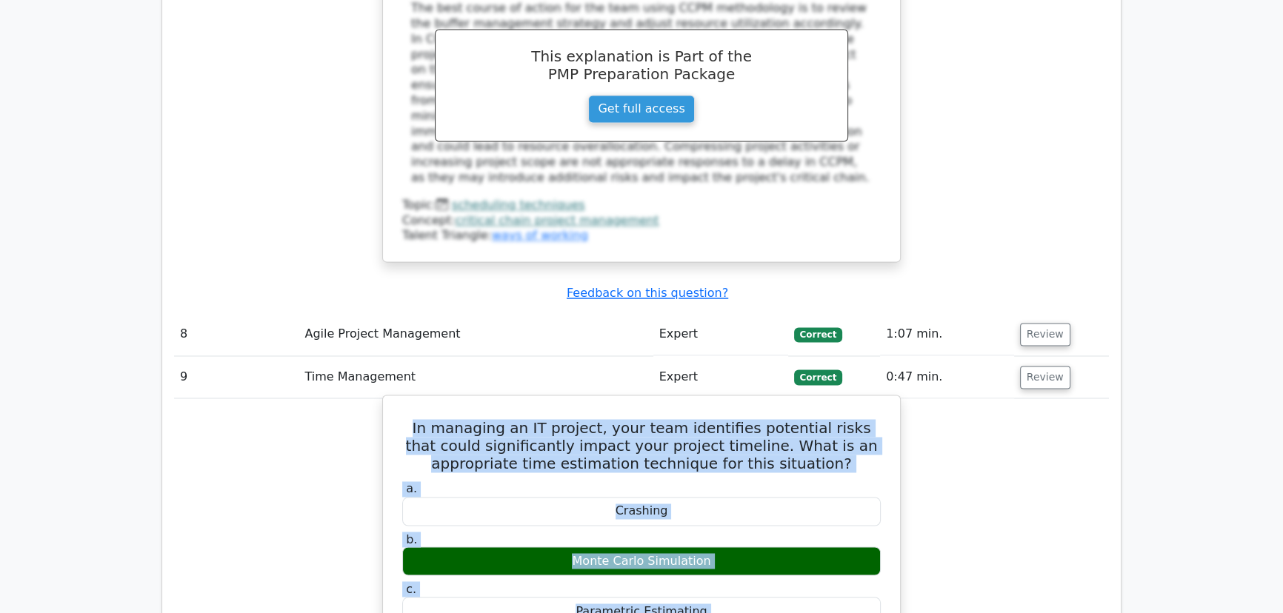
scroll to position [3049, 0]
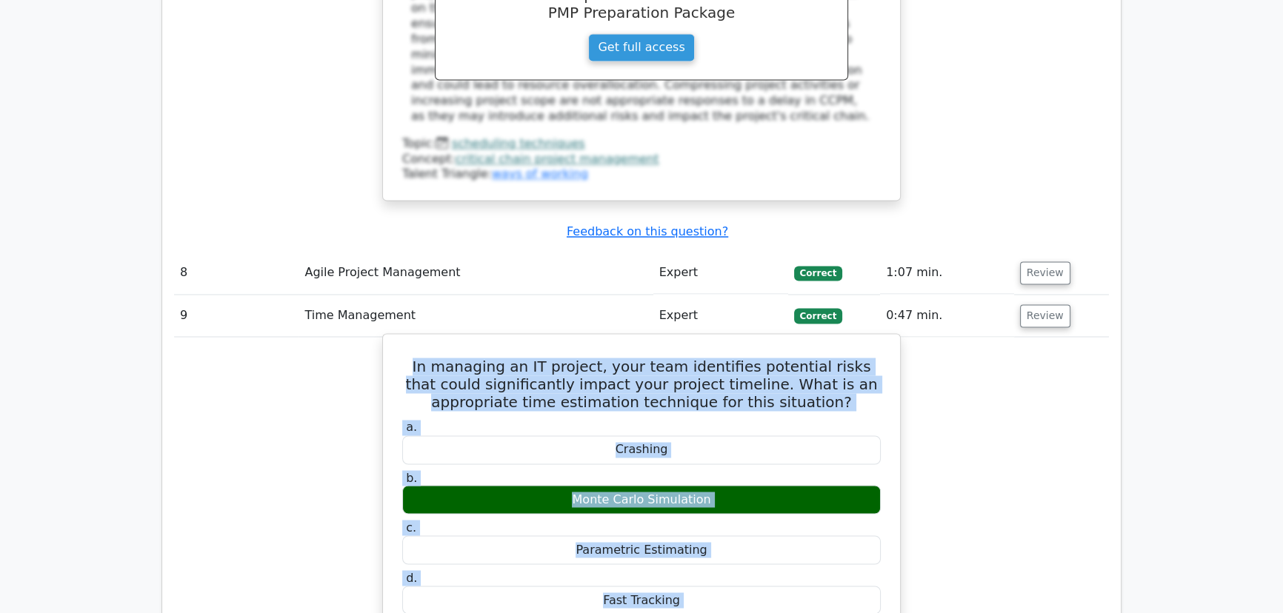
drag, startPoint x: 413, startPoint y: 335, endPoint x: 686, endPoint y: 448, distance: 295.2
copy div "In managing an IT project, your team identifies potential risks that could sign…"
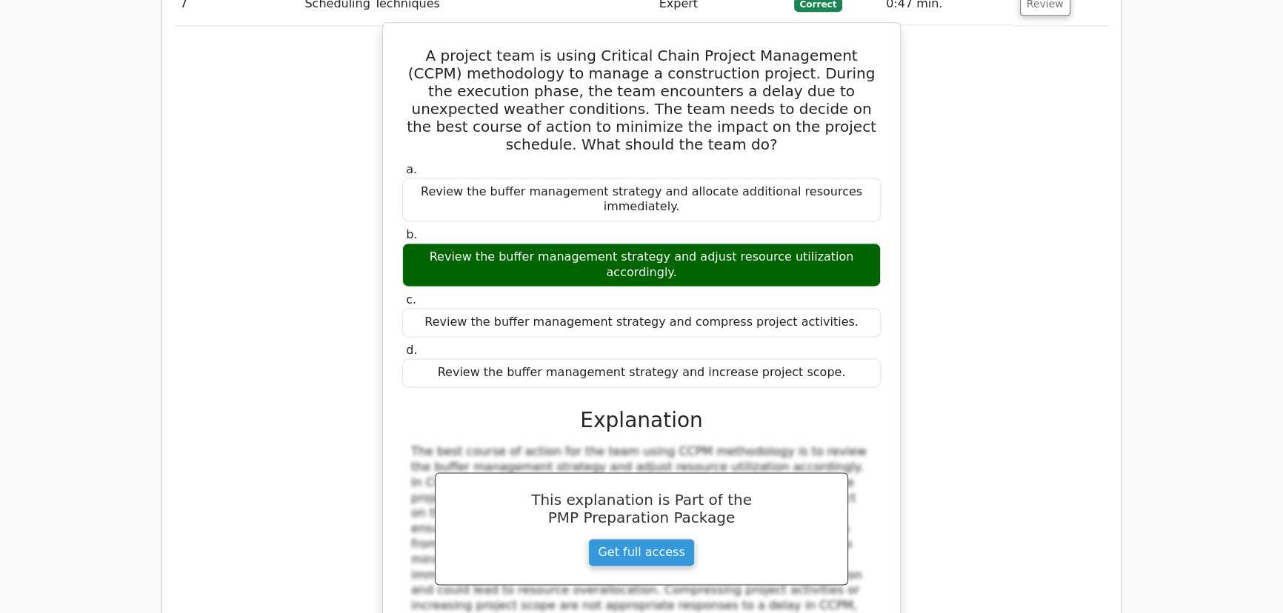
scroll to position [2510, 0]
